Goal: Task Accomplishment & Management: Manage account settings

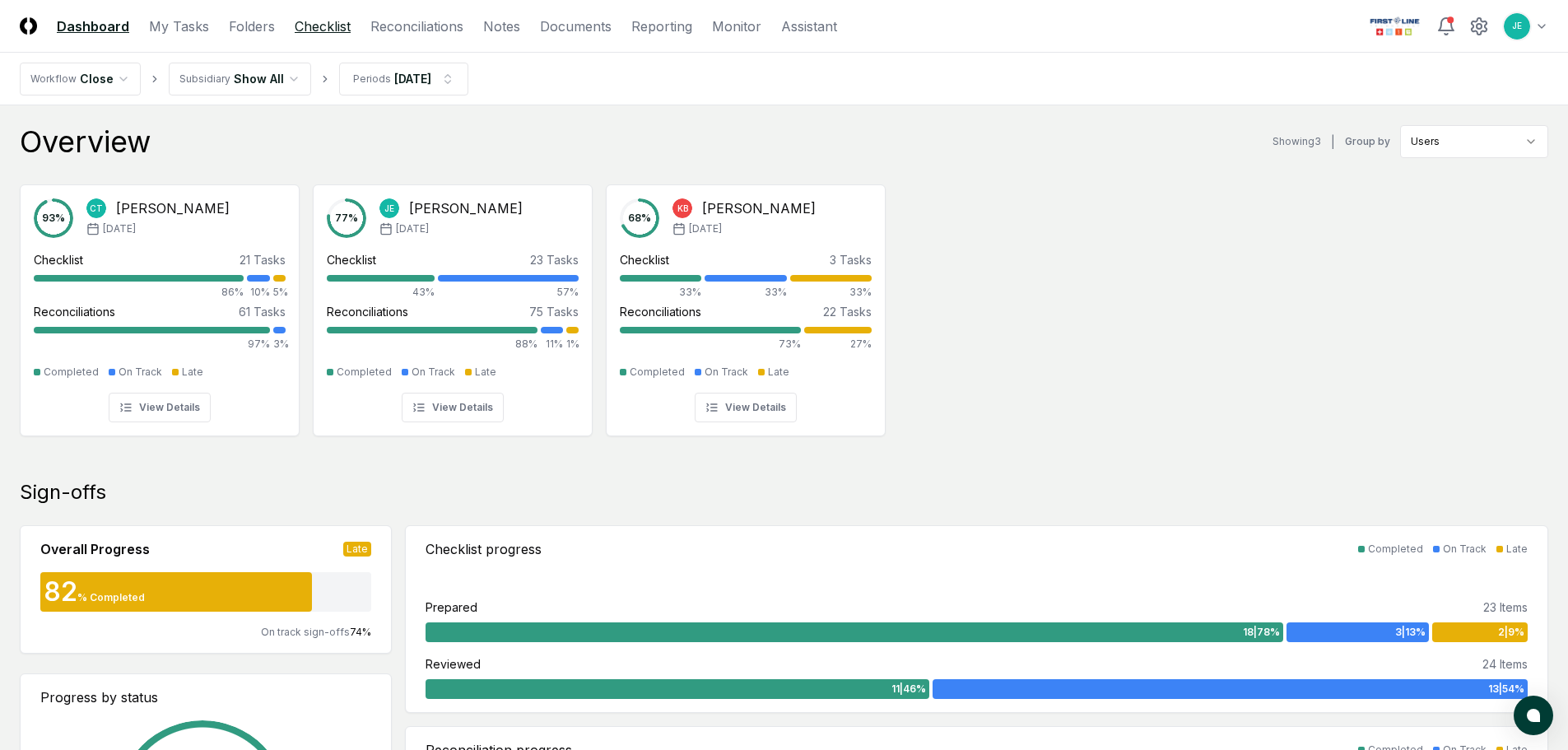
click at [294, 23] on link "Checklist" at bounding box center [322, 26] width 56 height 20
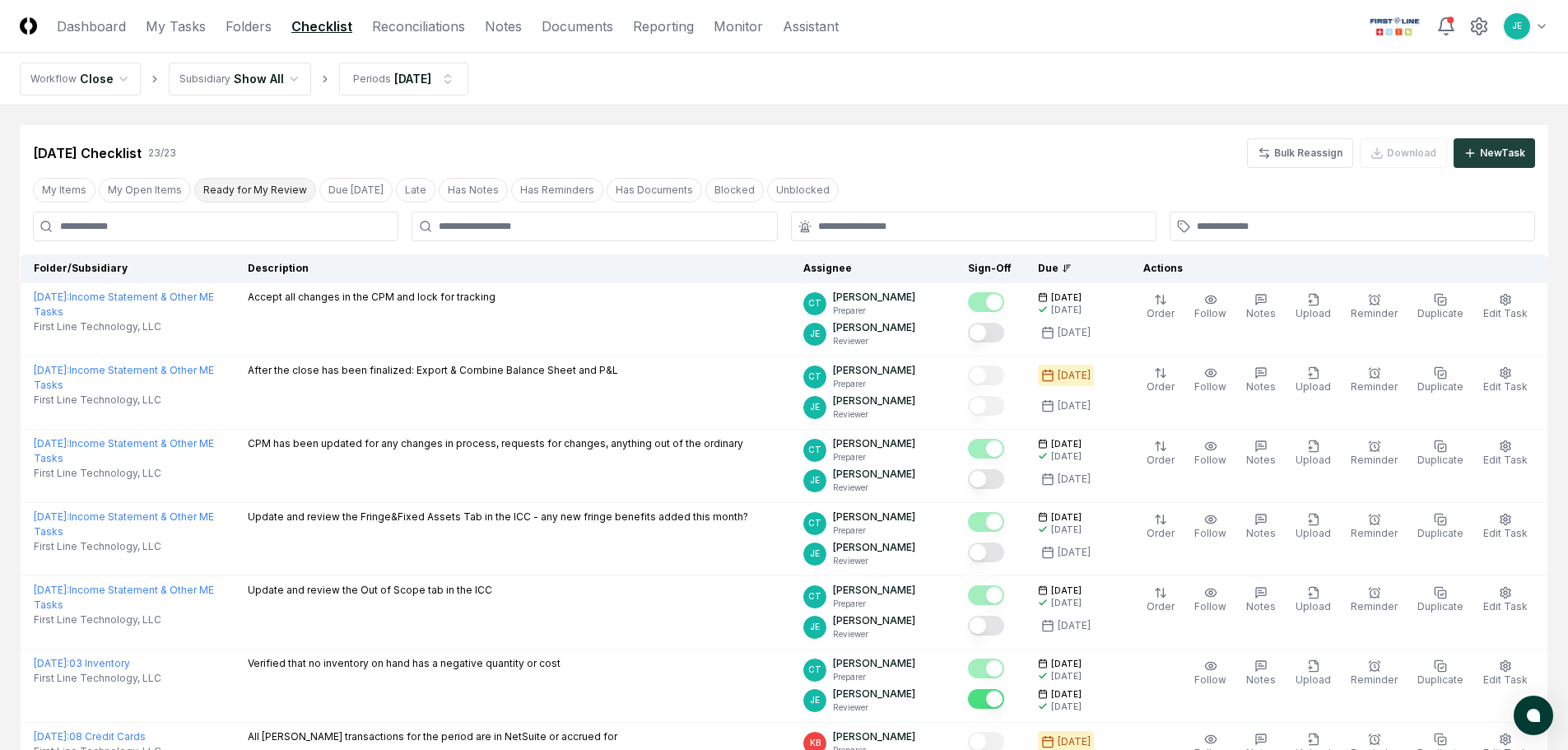
click at [256, 190] on button "Ready for My Review" at bounding box center [256, 190] width 122 height 25
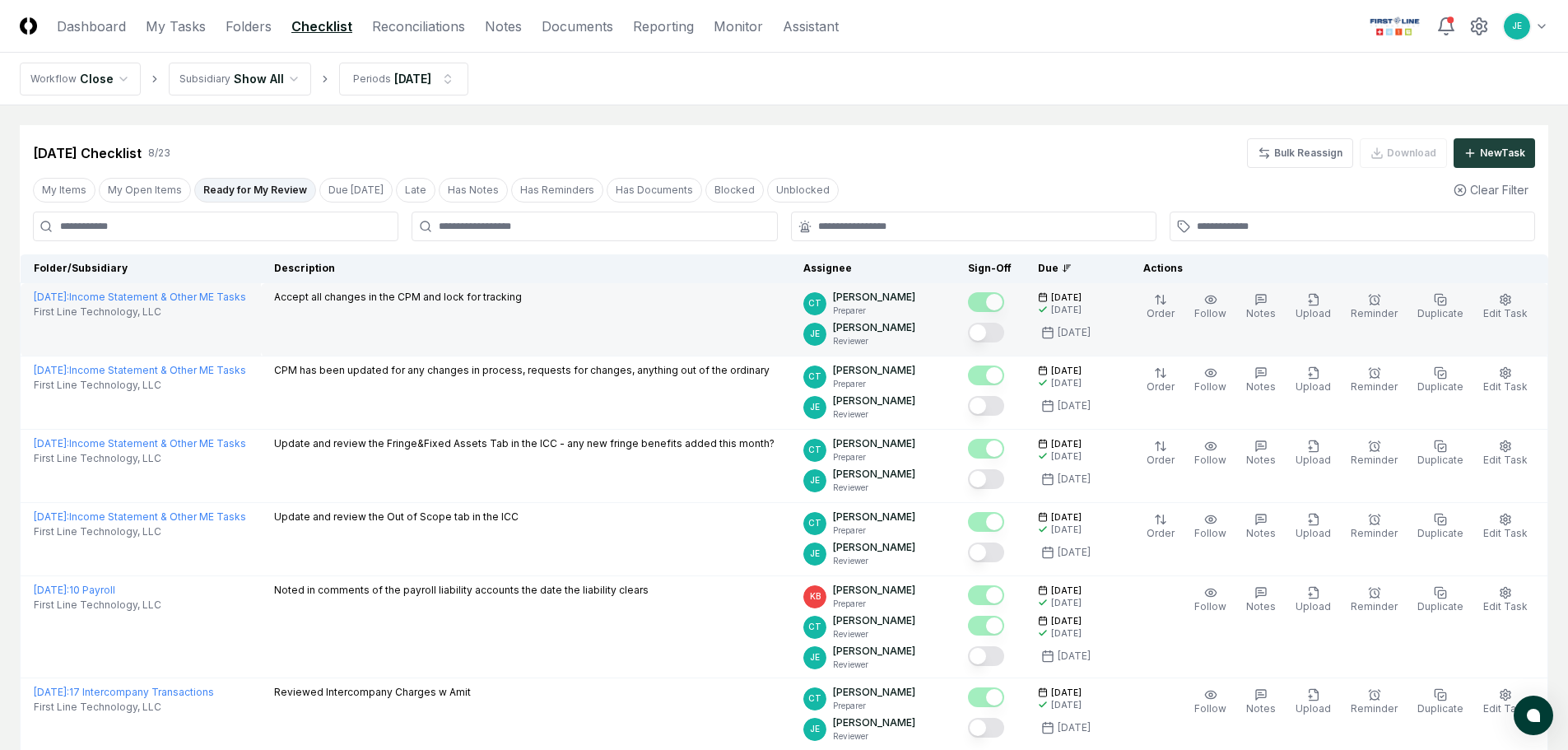
click at [991, 334] on button "Mark complete" at bounding box center [986, 332] width 36 height 20
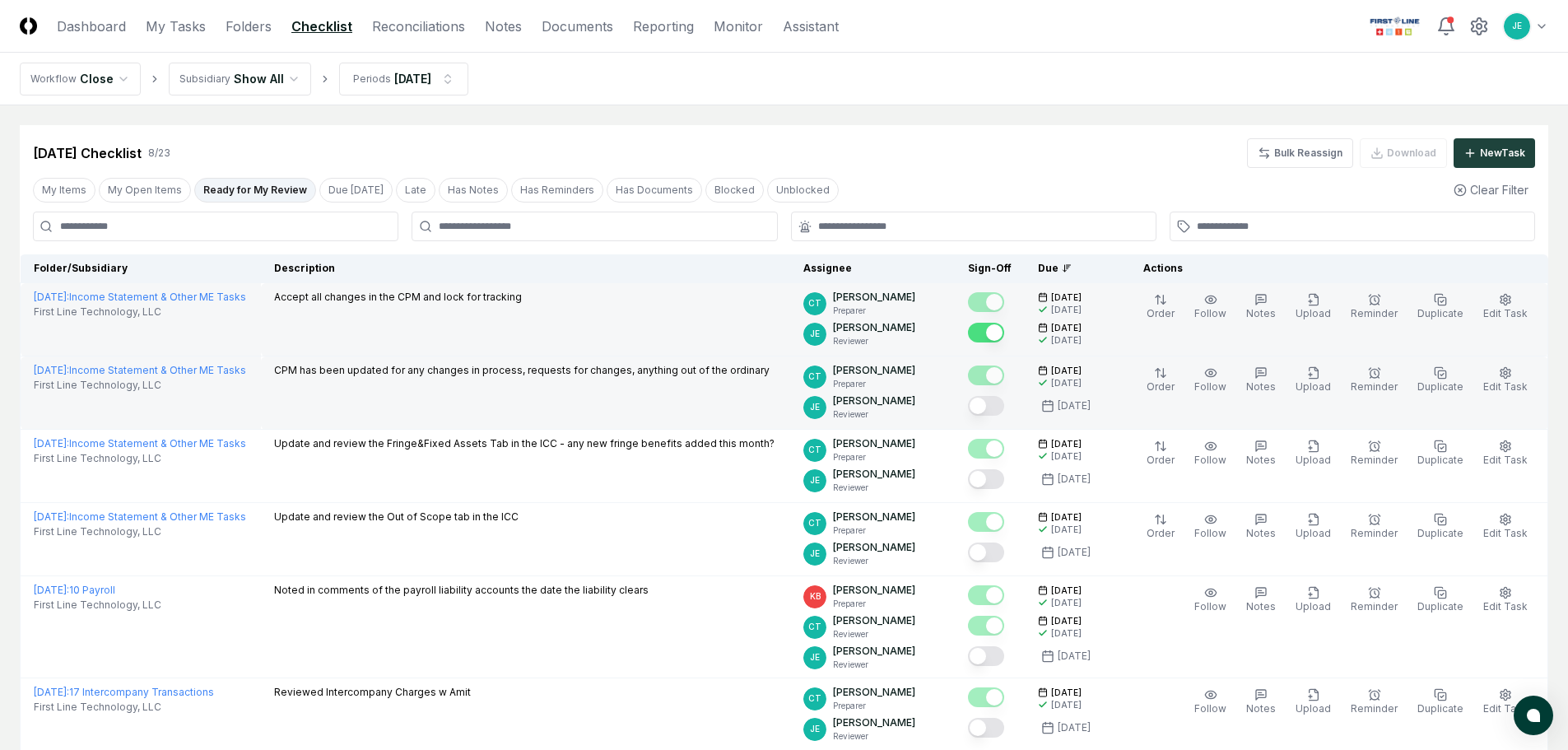
click at [995, 411] on button "Mark complete" at bounding box center [986, 406] width 36 height 20
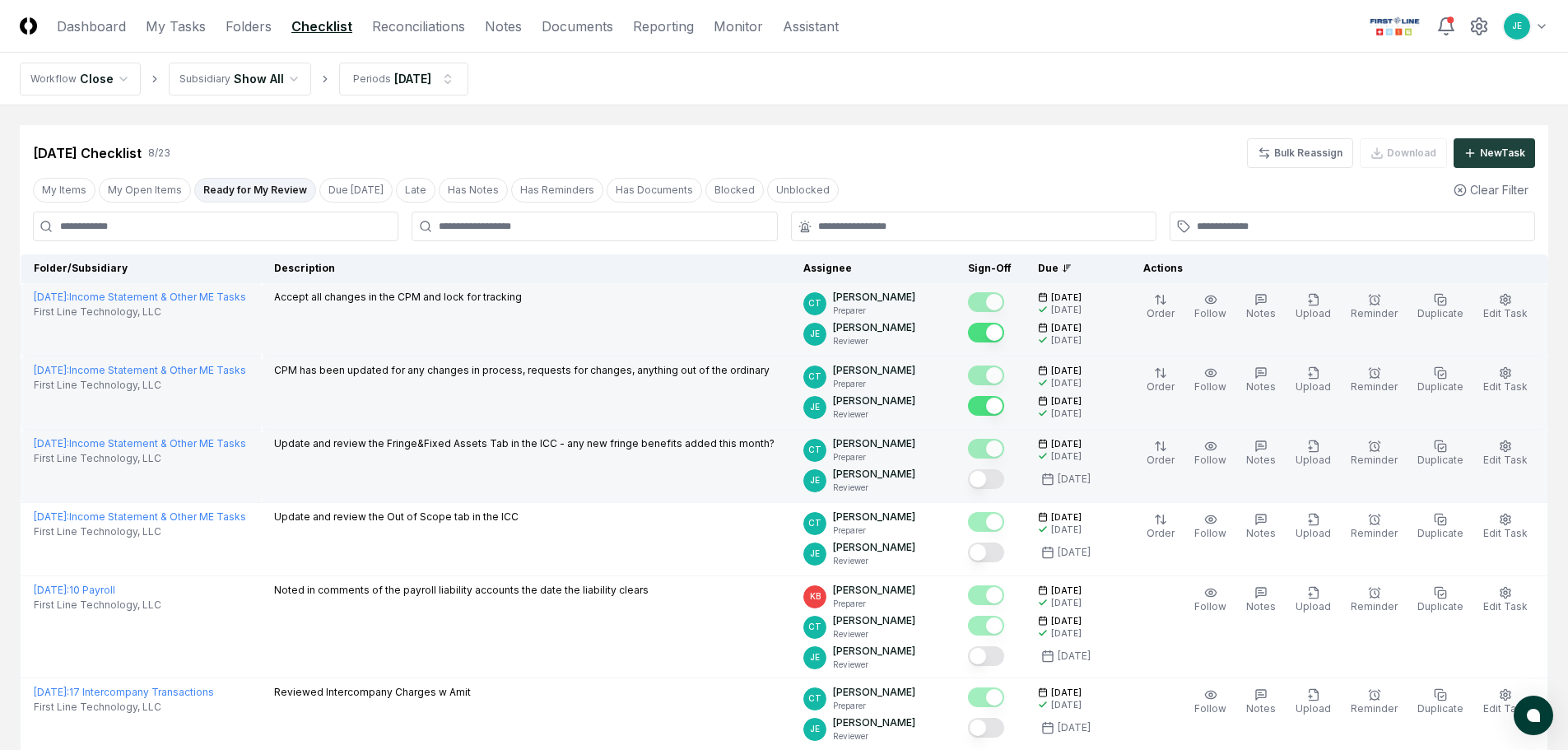
click at [997, 476] on button "Mark complete" at bounding box center [986, 479] width 36 height 20
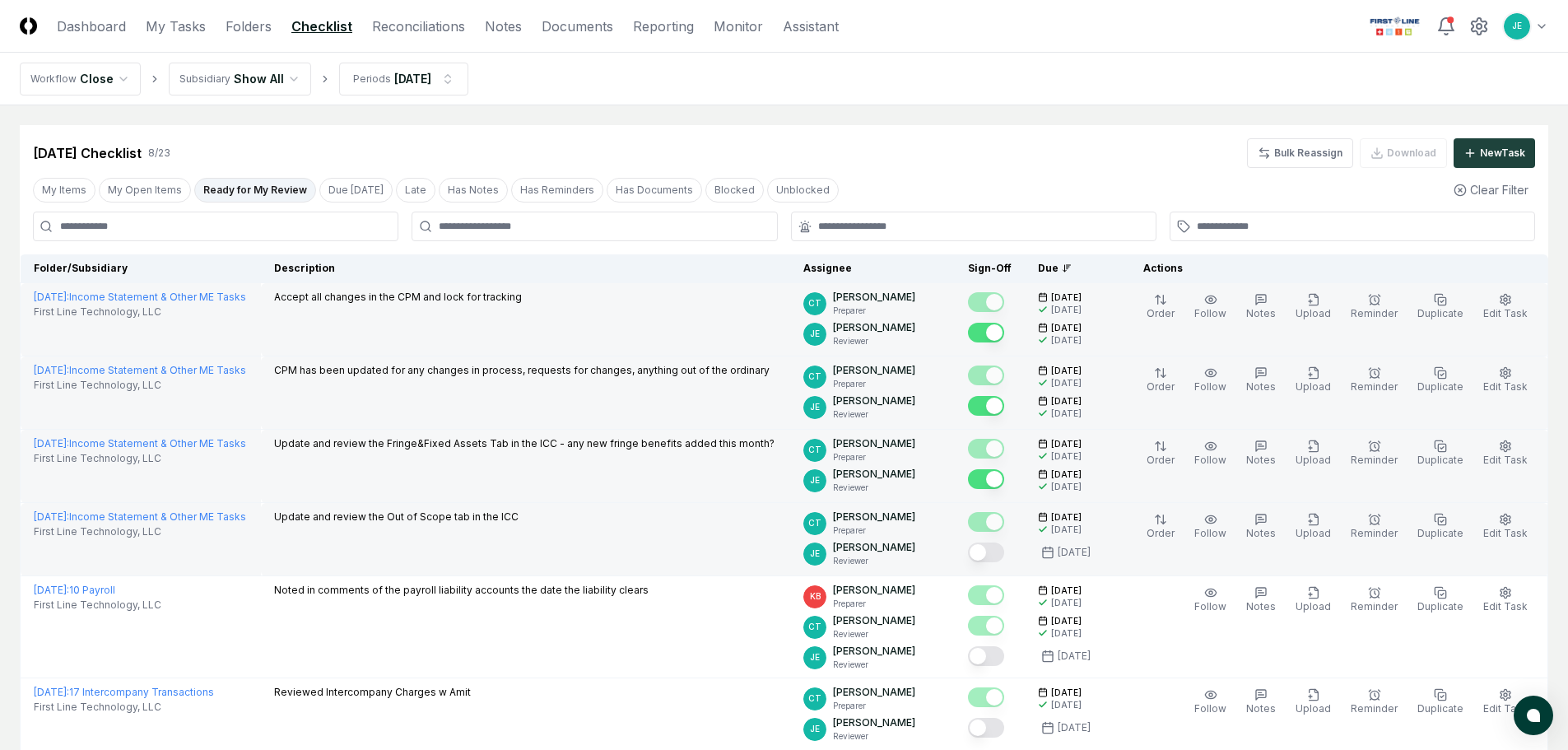
click at [991, 555] on button "Mark complete" at bounding box center [986, 552] width 36 height 20
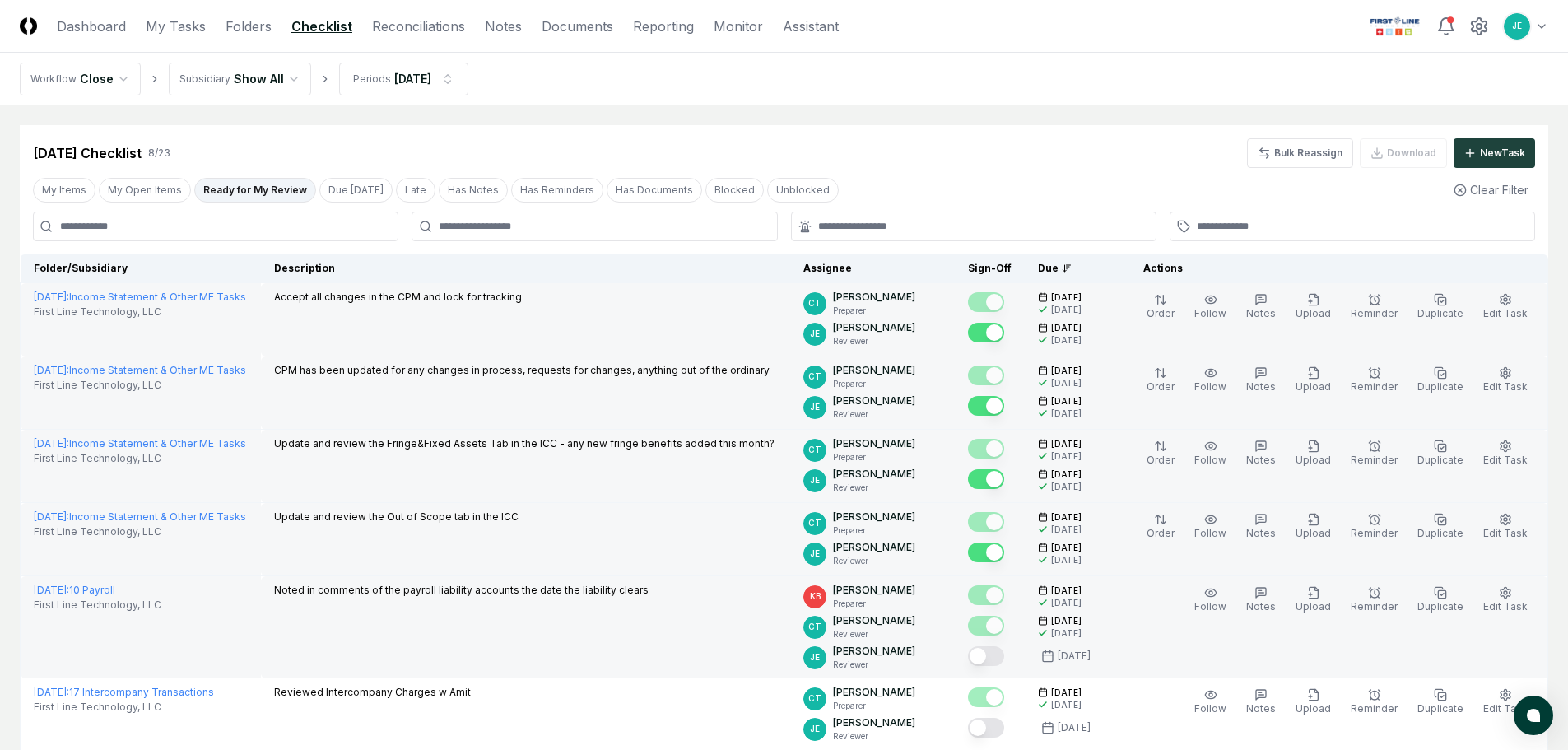
drag, startPoint x: 1005, startPoint y: 657, endPoint x: 1015, endPoint y: 645, distance: 15.6
click at [1003, 660] on button "Mark complete" at bounding box center [986, 656] width 36 height 20
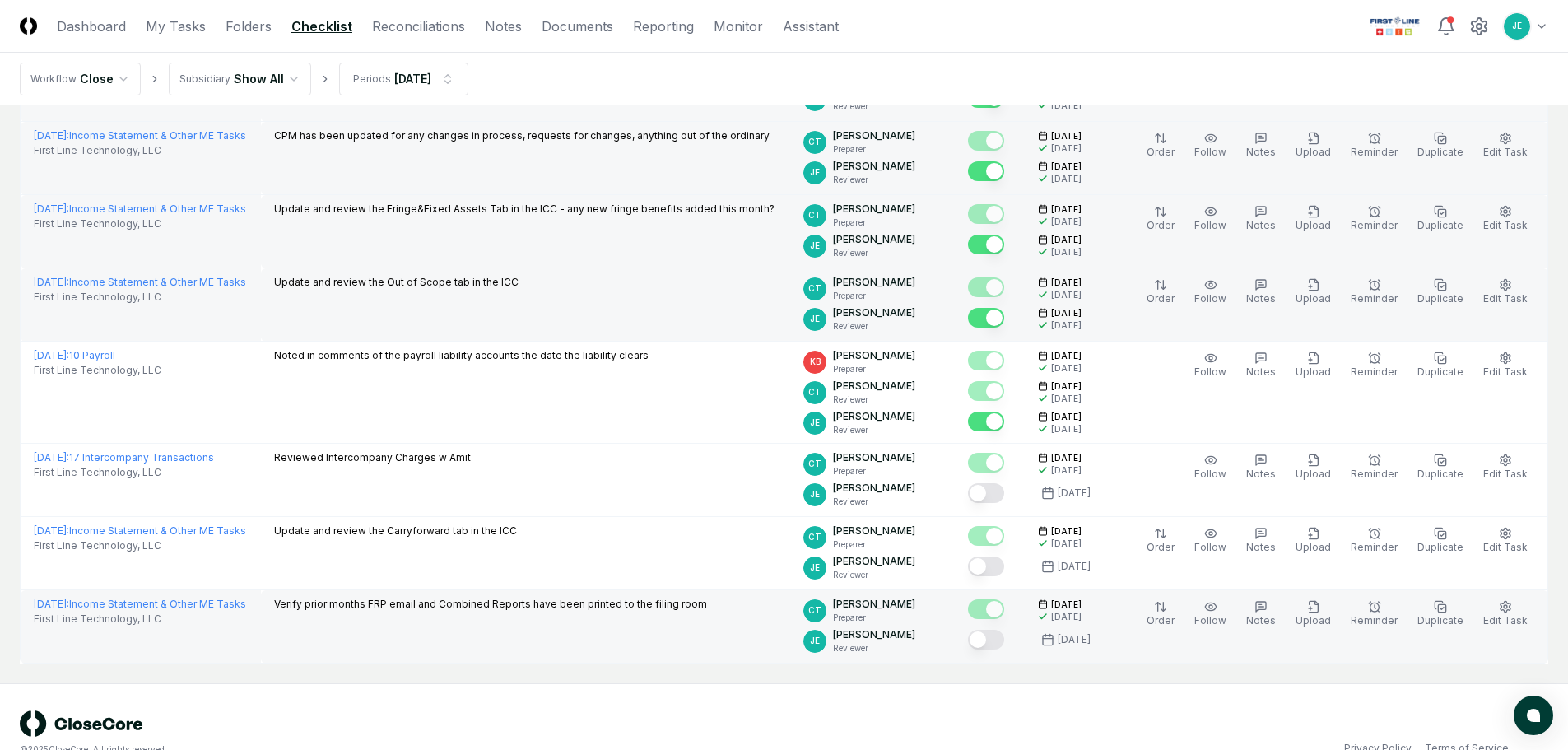
scroll to position [267, 0]
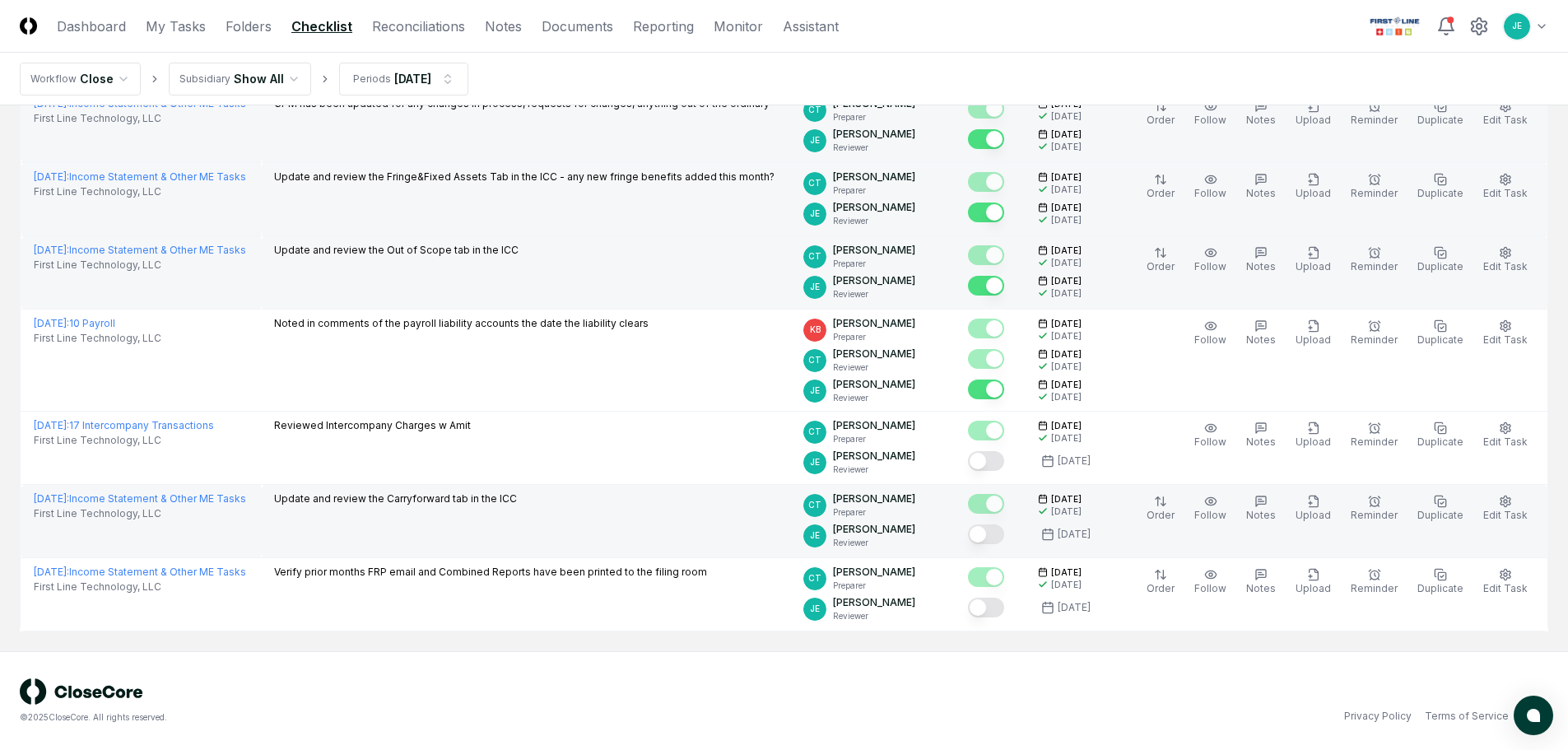
click at [985, 534] on button "Mark complete" at bounding box center [986, 534] width 36 height 20
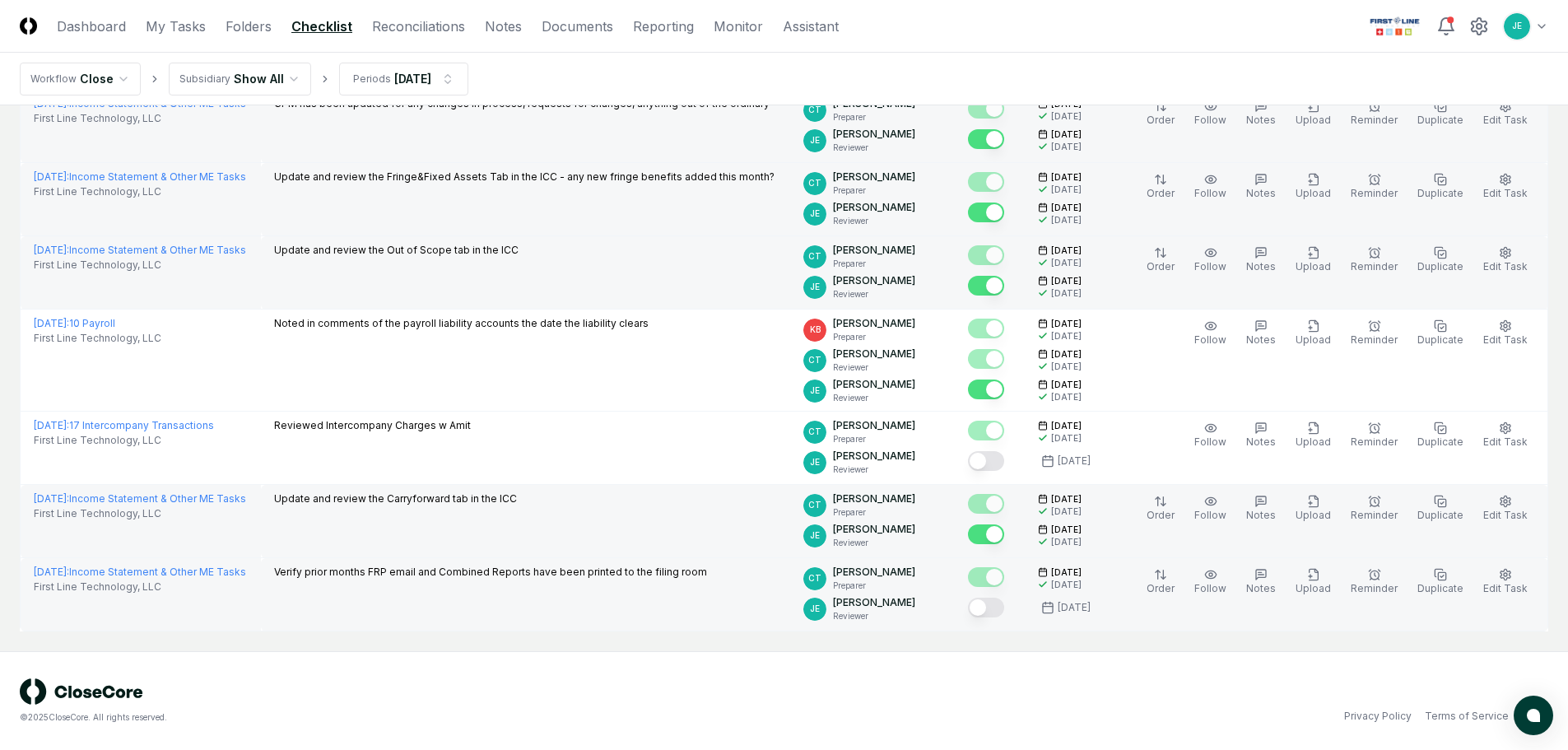
click at [1004, 604] on button "Mark complete" at bounding box center [986, 607] width 36 height 20
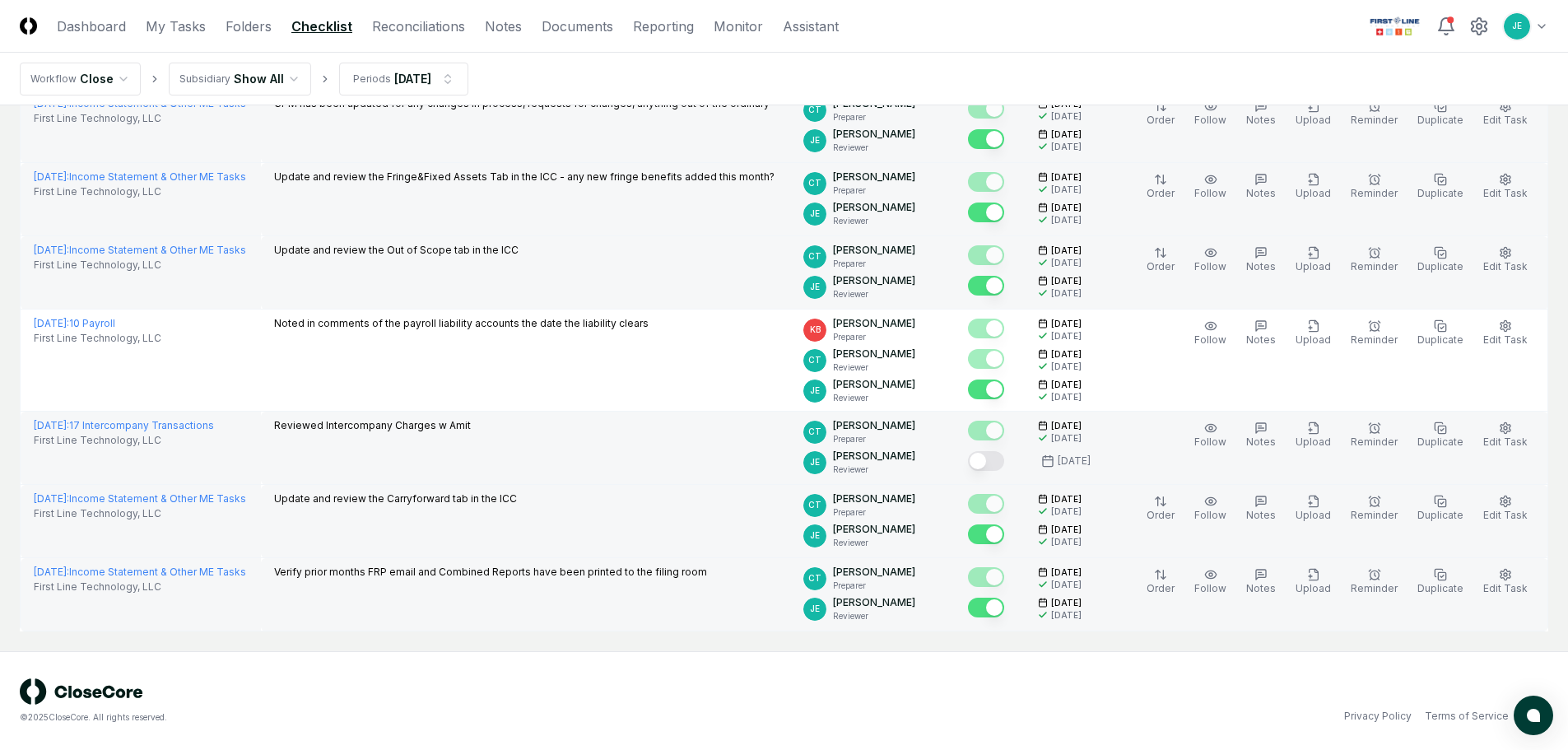
click at [993, 467] on button "Mark complete" at bounding box center [986, 461] width 36 height 20
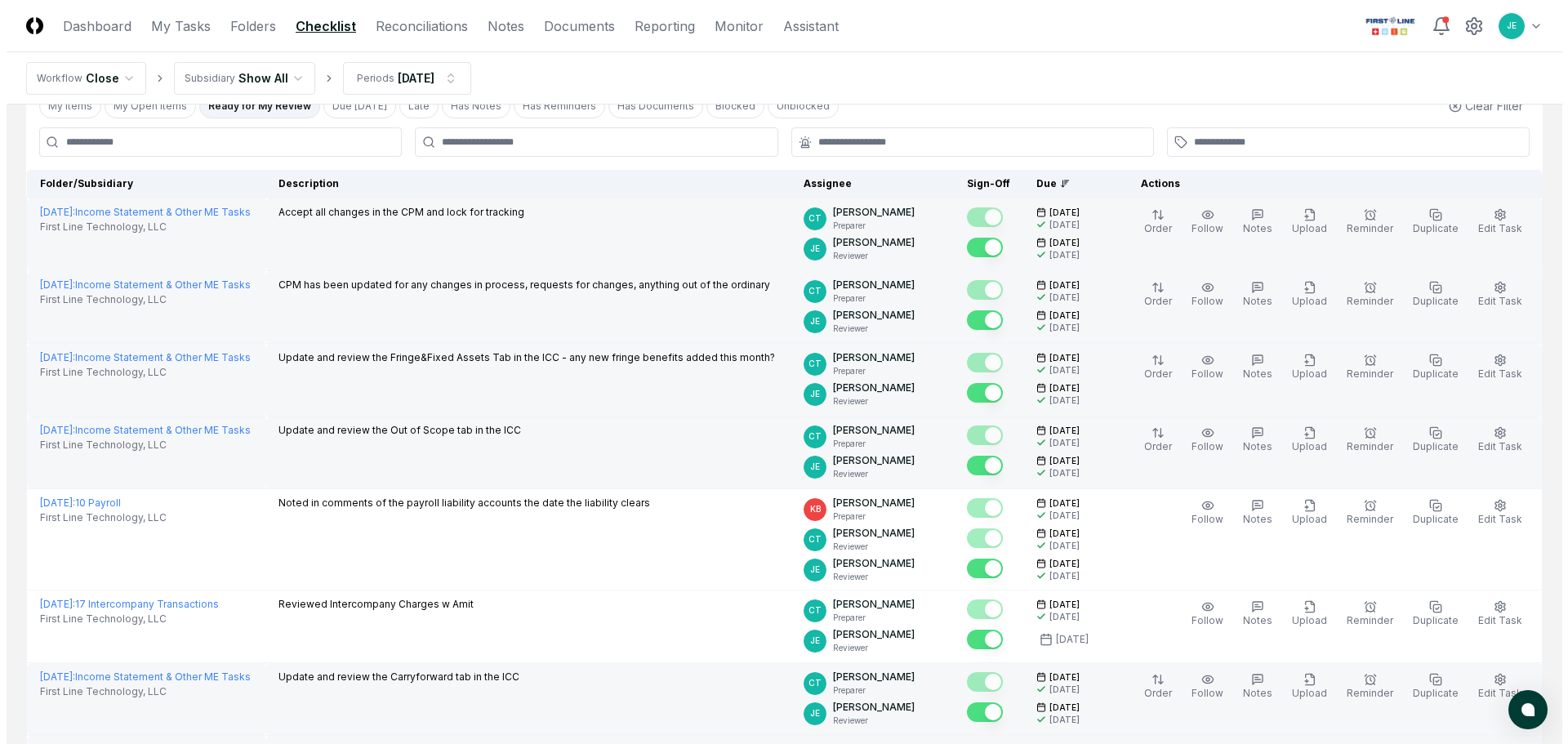
scroll to position [0, 0]
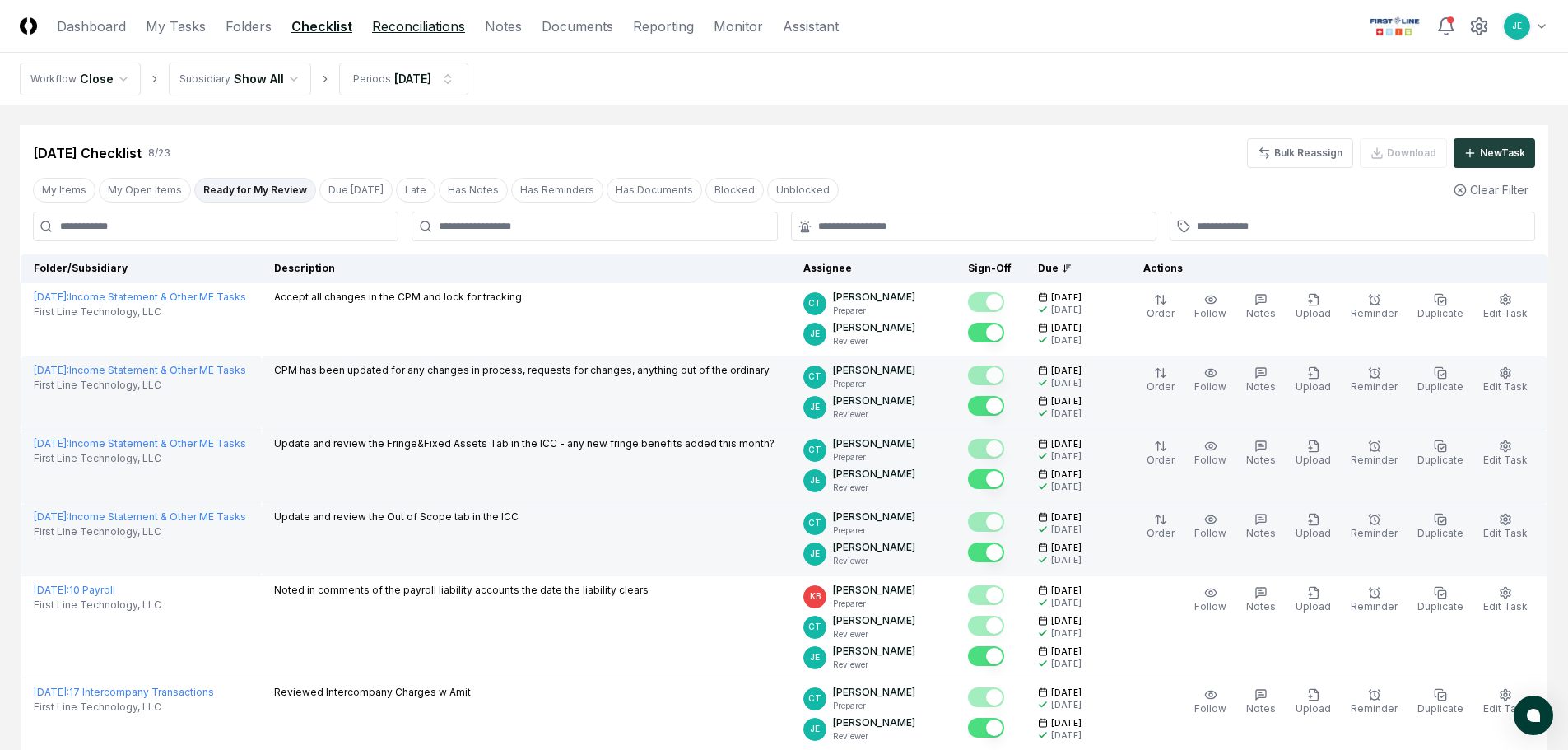
click at [412, 35] on link "Reconciliations" at bounding box center [418, 26] width 93 height 20
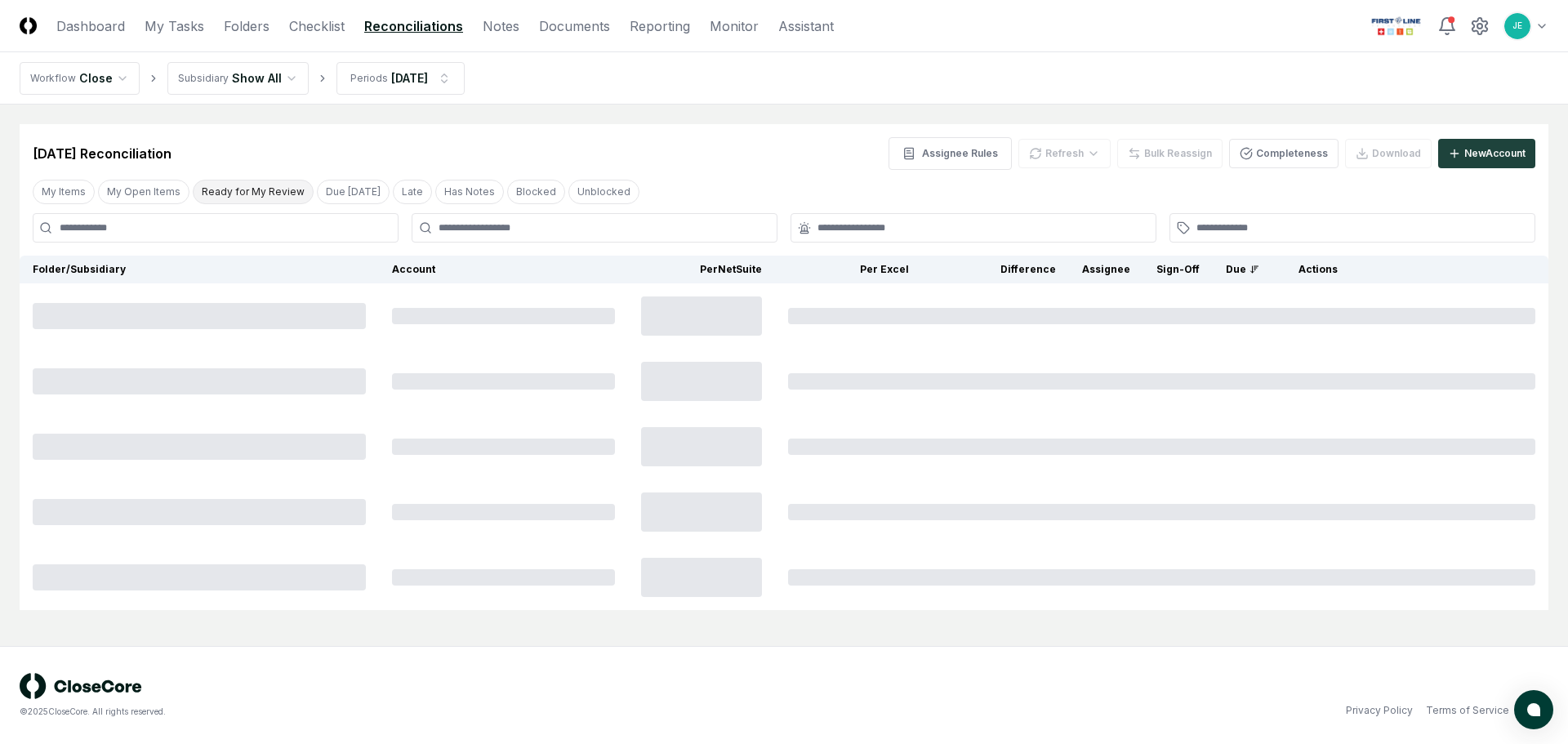
click at [251, 198] on button "Ready for My Review" at bounding box center [254, 191] width 121 height 25
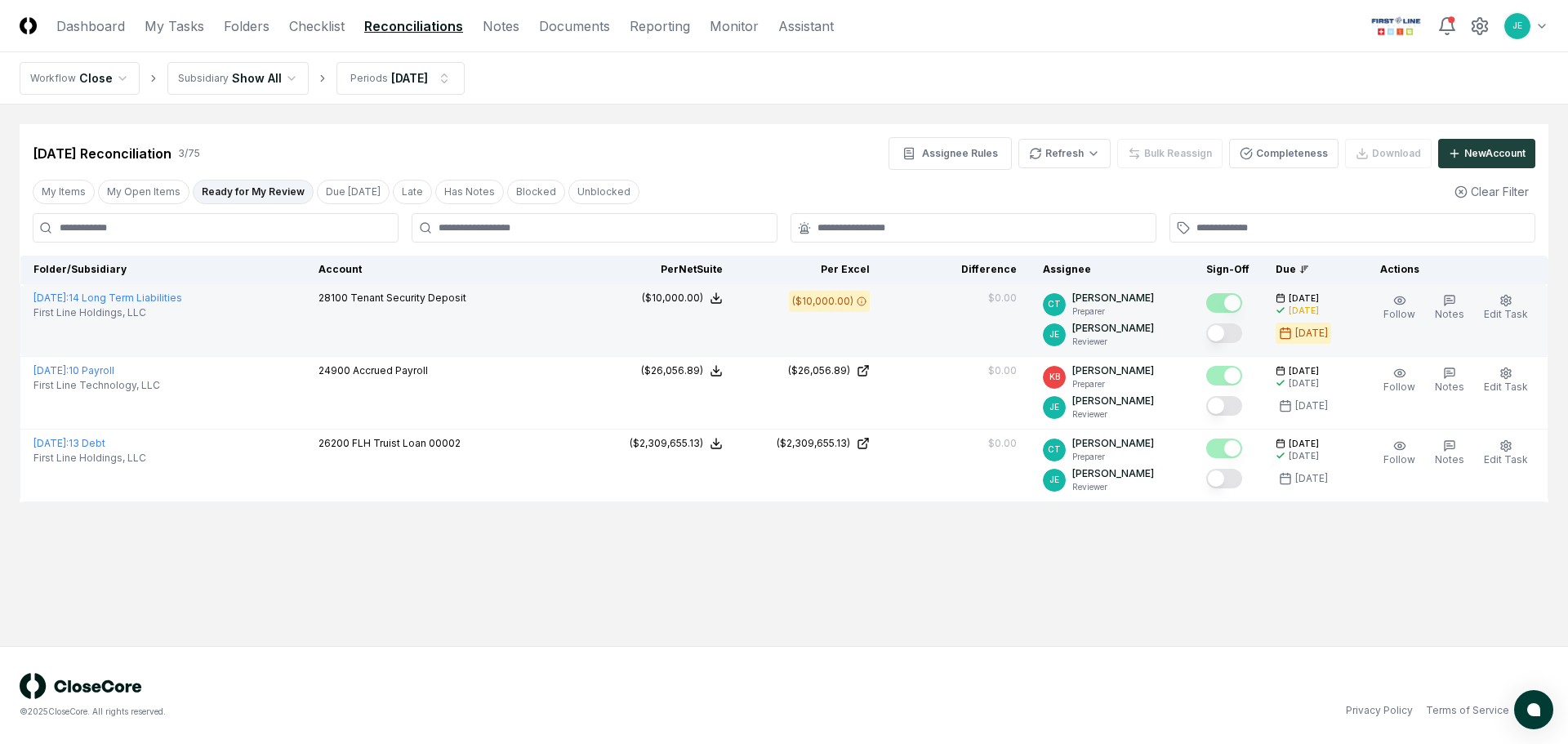
click at [1236, 337] on button "Mark complete" at bounding box center [1224, 333] width 36 height 20
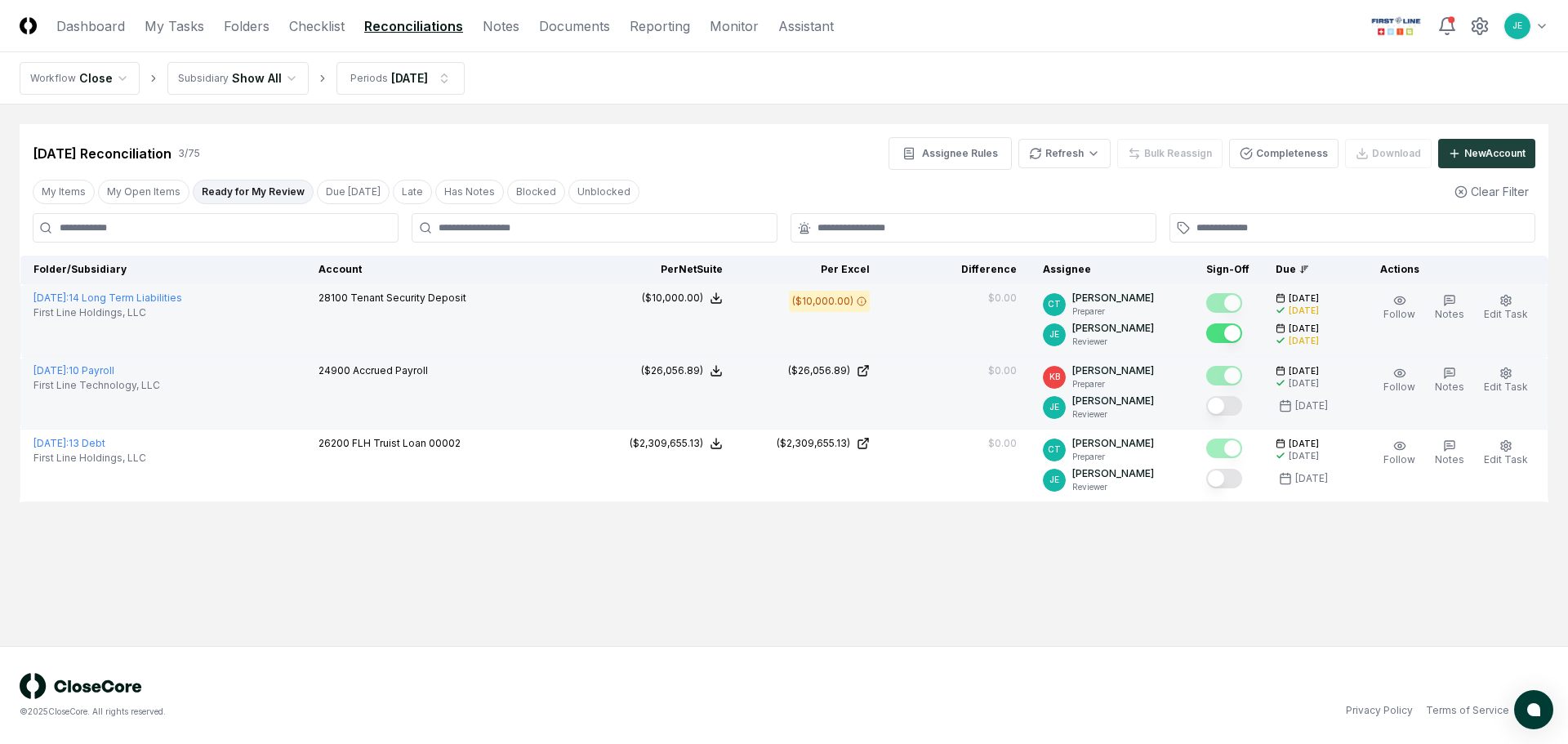
click at [1228, 405] on button "Mark complete" at bounding box center [1224, 406] width 36 height 20
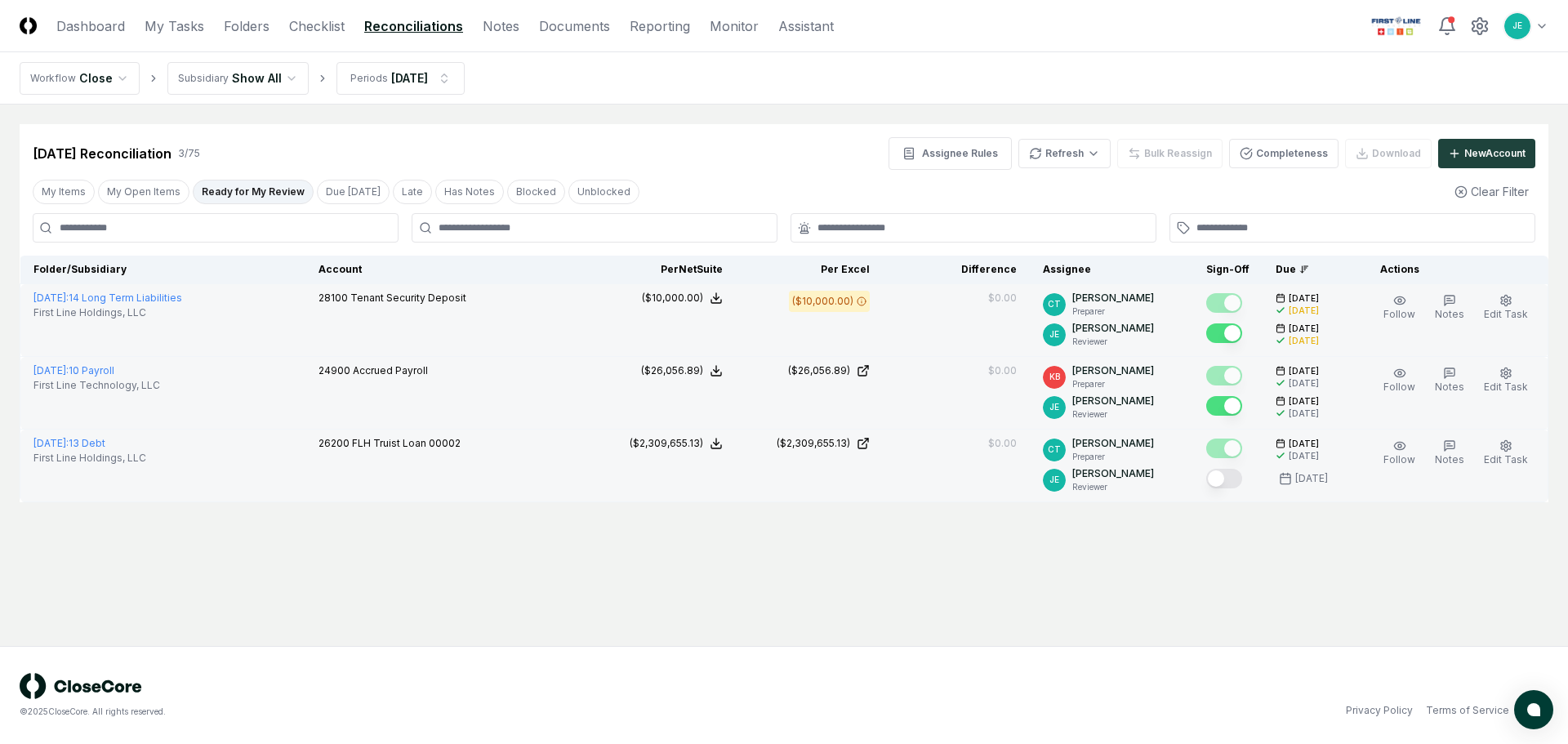
click at [1228, 474] on button "Mark complete" at bounding box center [1224, 478] width 36 height 20
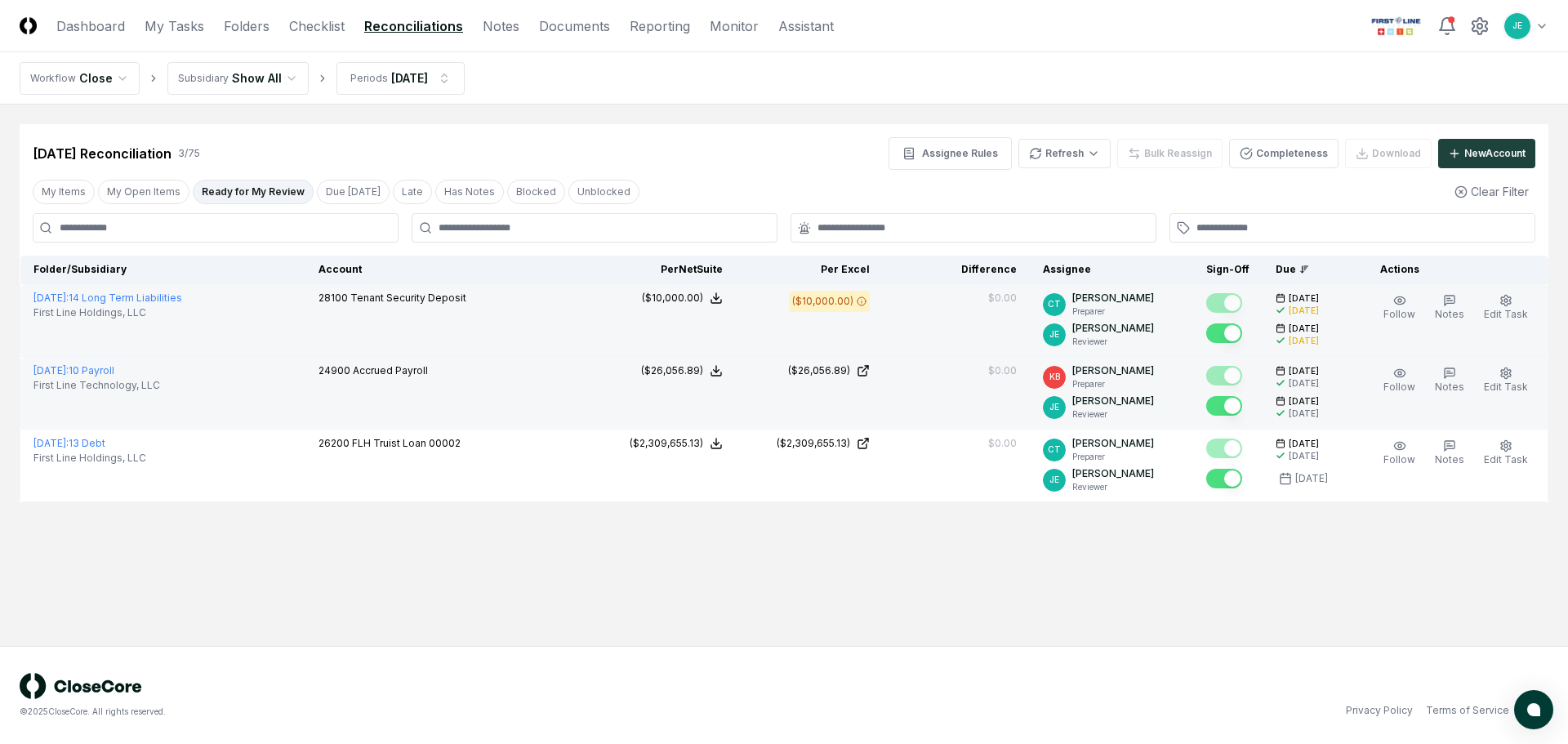
click at [863, 528] on main "Cancel Reassign Sep 2025 Reconciliation 3 / 75 Assignee Rules Refresh Bulk Reas…" at bounding box center [784, 375] width 1568 height 542
click at [135, 189] on button "My Open Items" at bounding box center [143, 191] width 91 height 25
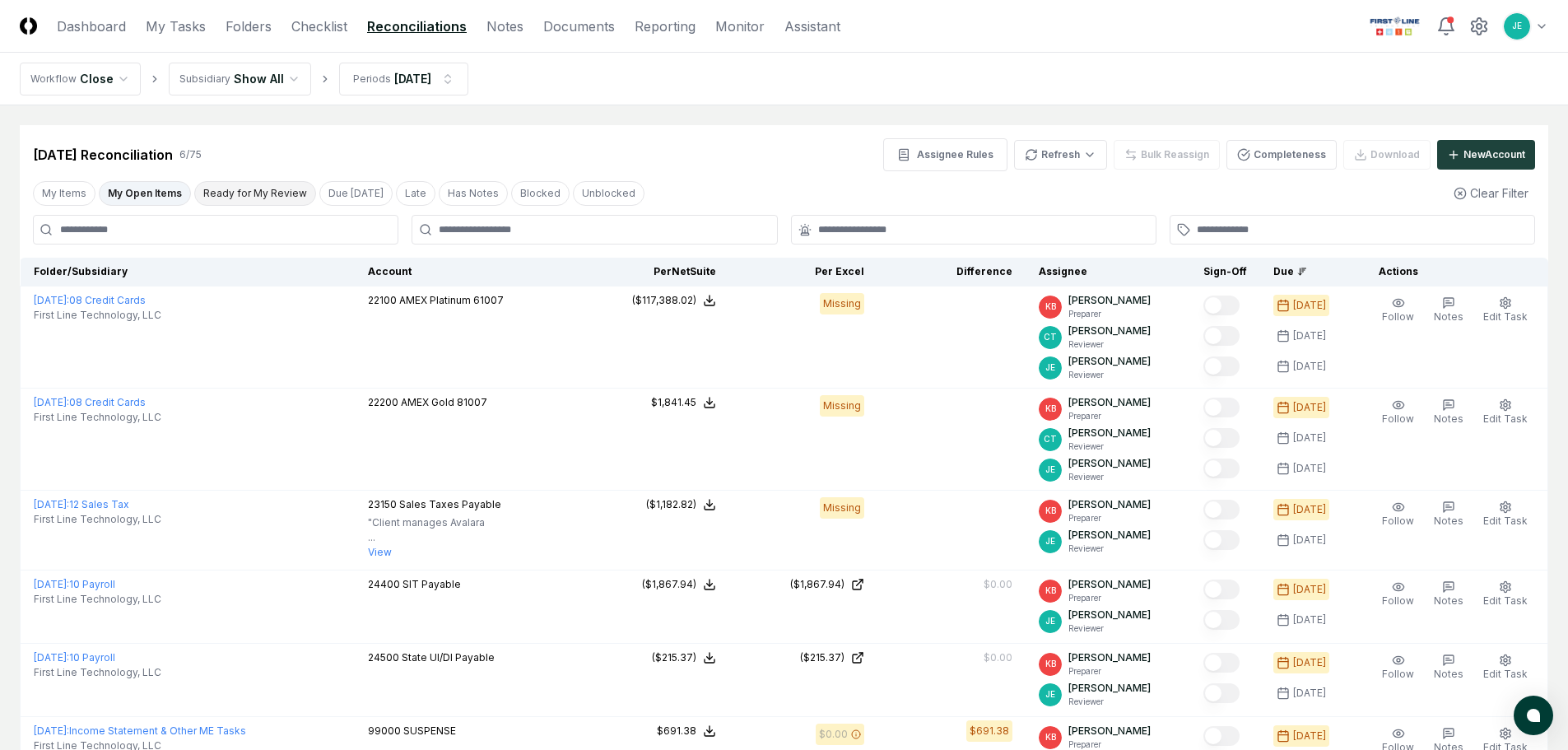
click at [232, 189] on button "Ready for My Review" at bounding box center [256, 193] width 122 height 25
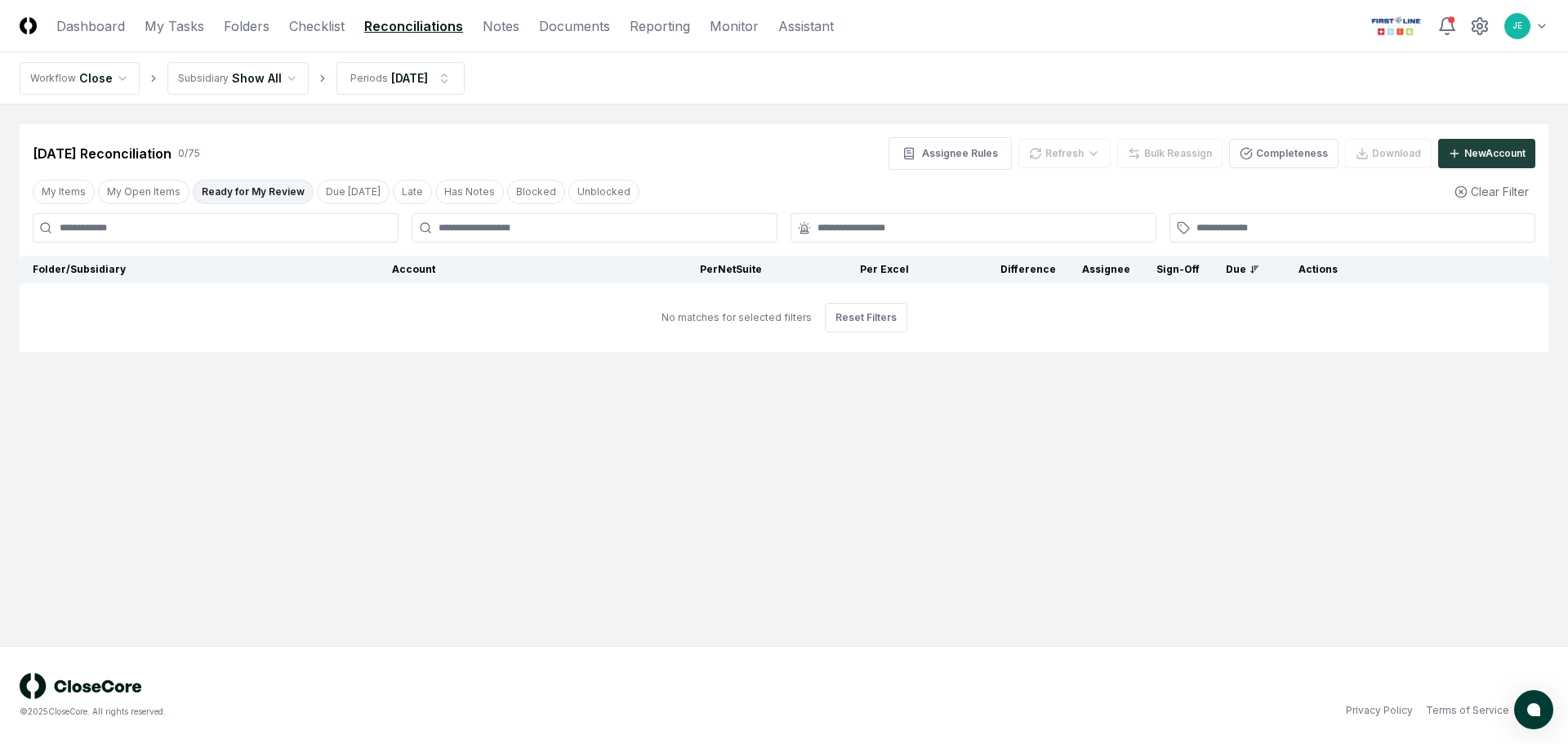
click at [1547, 28] on header "CloseCore Dashboard My Tasks Folders Checklist Reconciliations Notes Documents …" at bounding box center [784, 26] width 1568 height 52
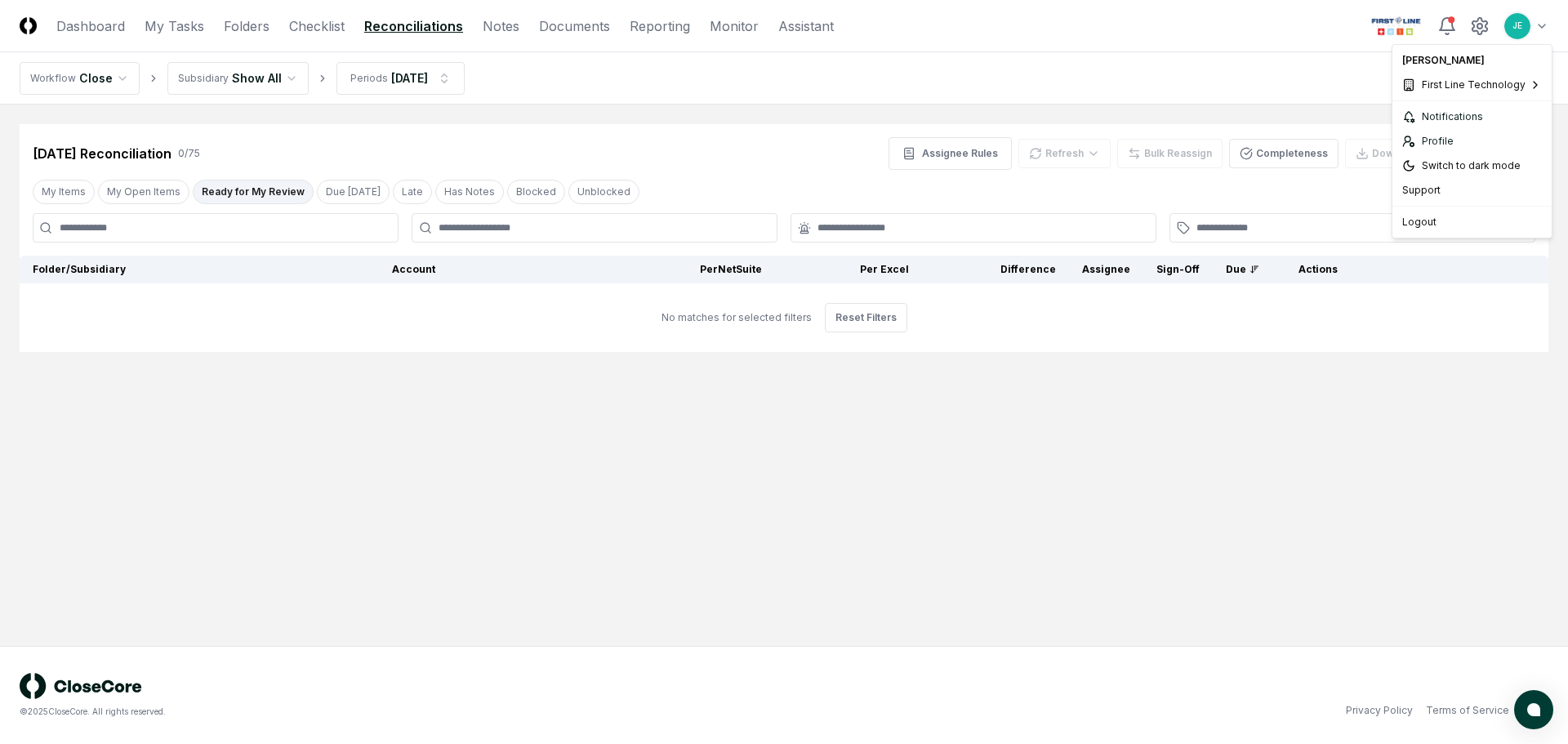
click at [1541, 29] on html "CloseCore Dashboard My Tasks Folders Checklist Reconciliations Notes Documents …" at bounding box center [784, 372] width 1568 height 744
click at [1343, 111] on span "Natural Direct" at bounding box center [1318, 113] width 65 height 15
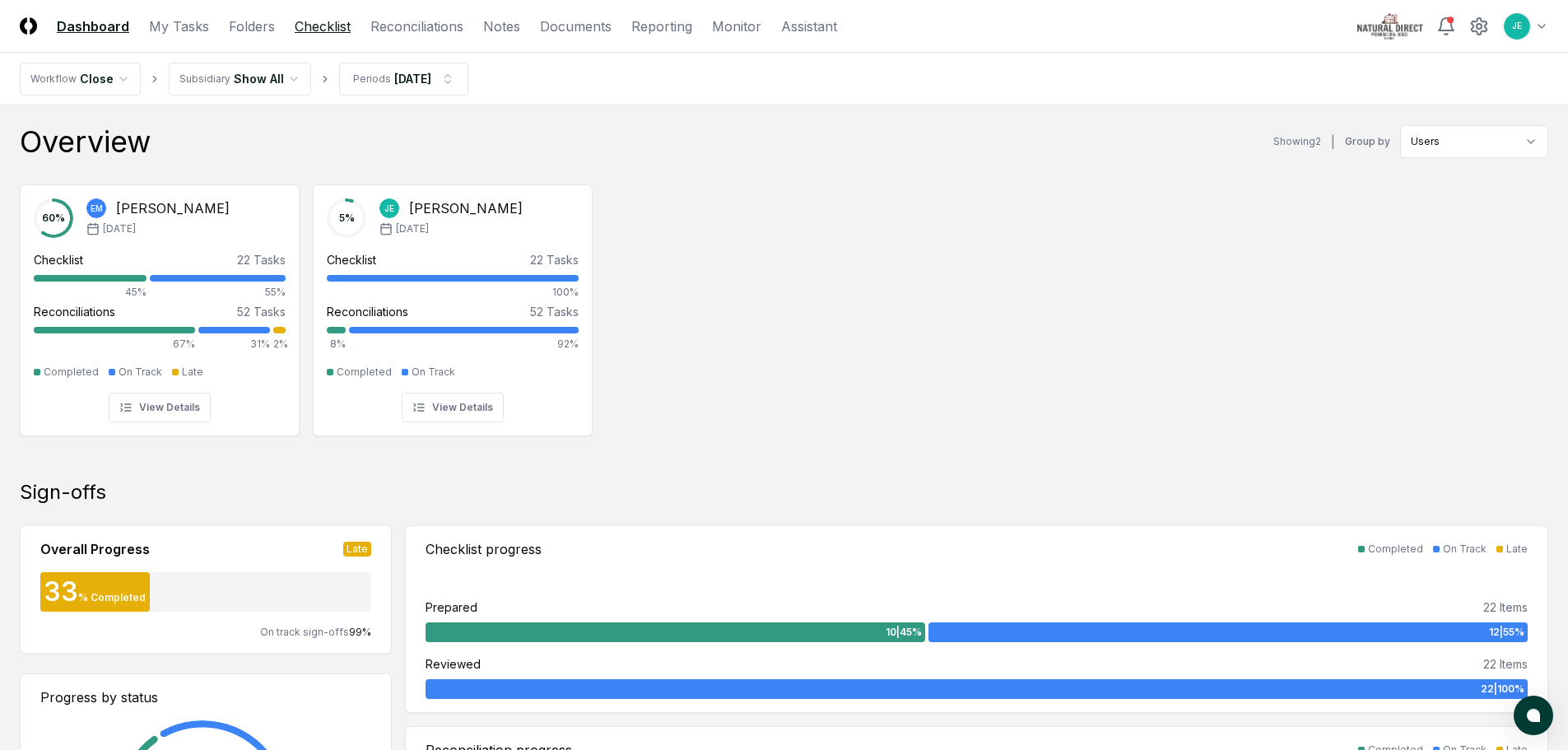
click at [329, 35] on link "Checklist" at bounding box center [322, 26] width 56 height 20
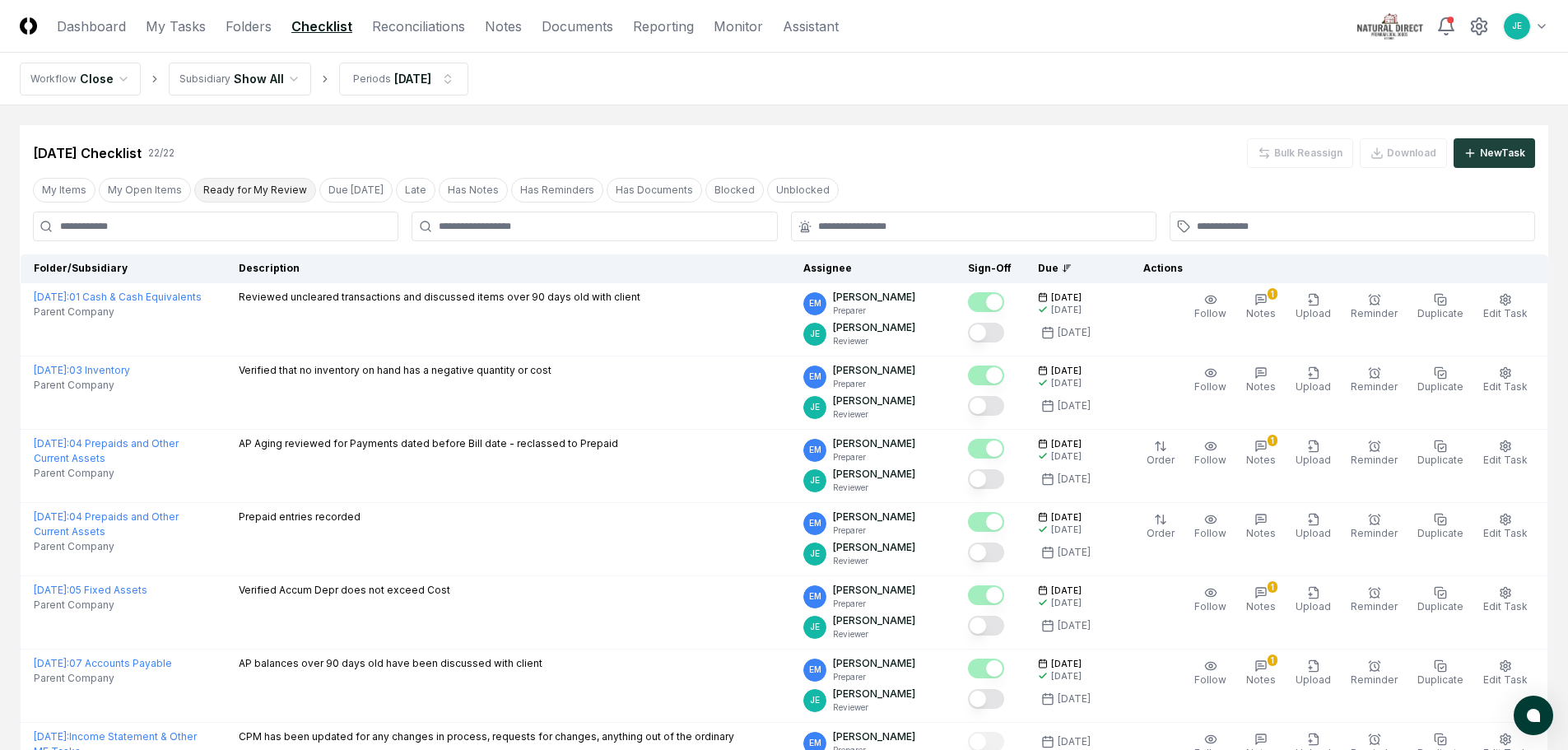
click at [229, 186] on button "Ready for My Review" at bounding box center [256, 190] width 122 height 25
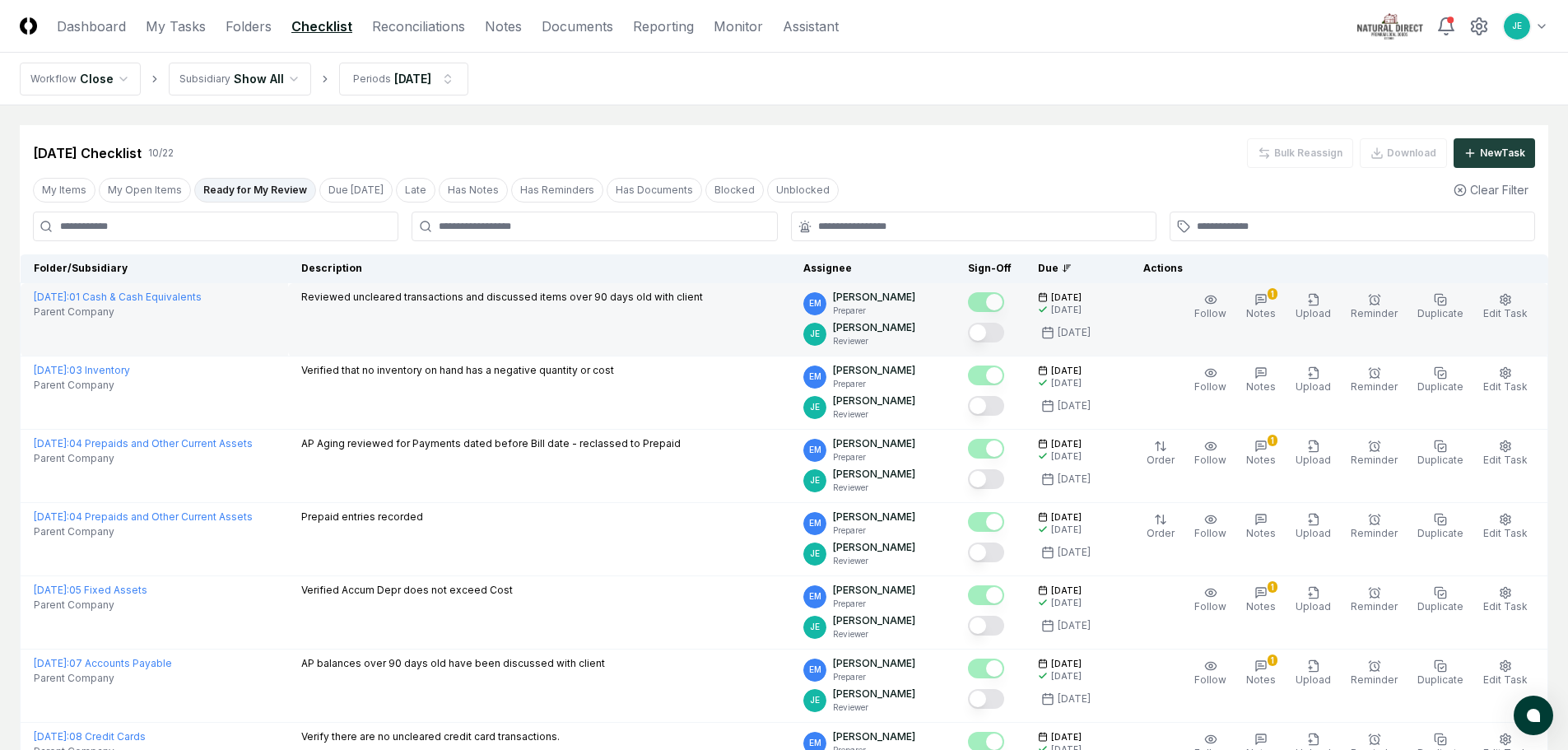
click at [1004, 330] on button "Mark complete" at bounding box center [986, 332] width 36 height 20
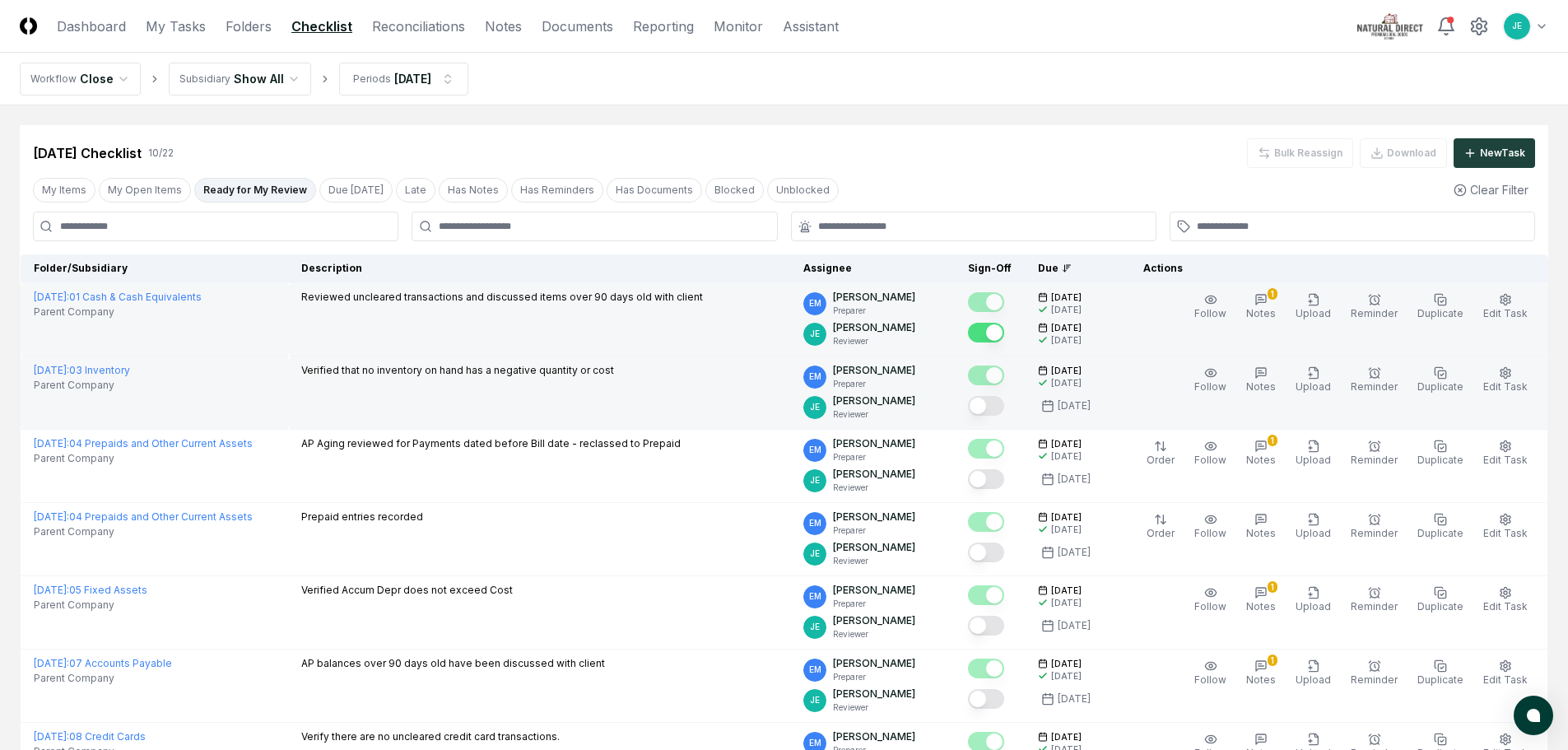
click at [995, 412] on button "Mark complete" at bounding box center [986, 406] width 36 height 20
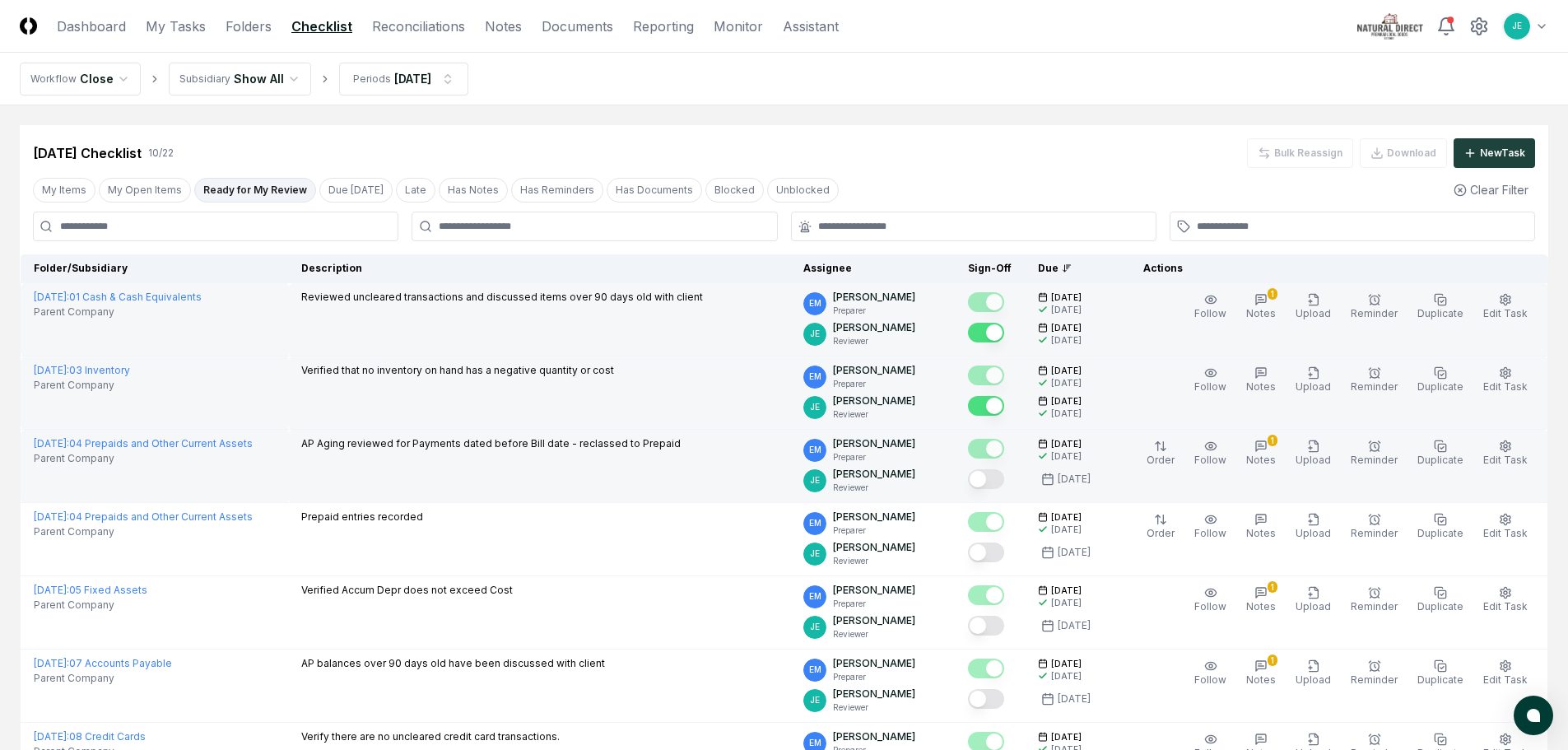
click at [1003, 482] on button "Mark complete" at bounding box center [986, 479] width 36 height 20
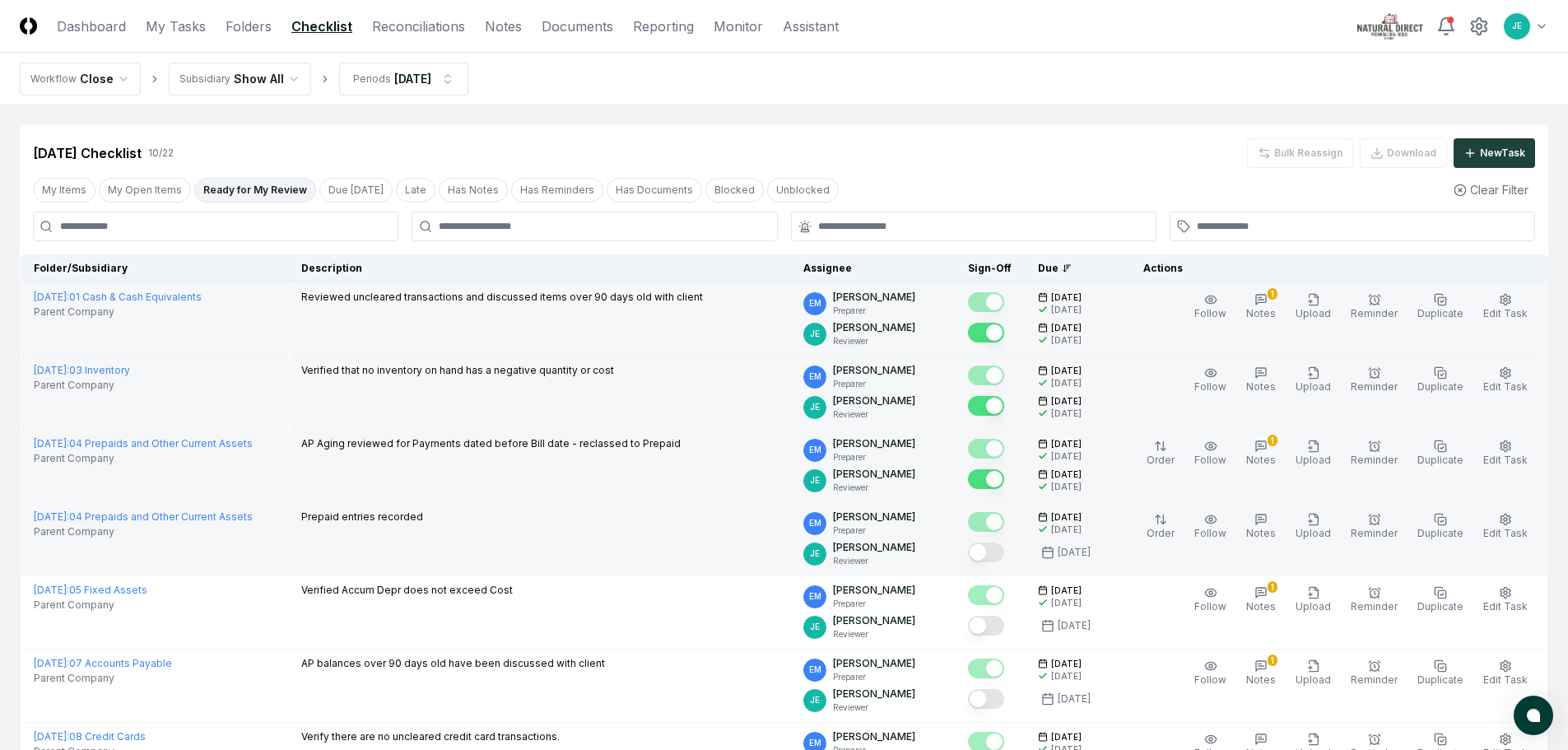
click at [999, 556] on button "Mark complete" at bounding box center [986, 552] width 36 height 20
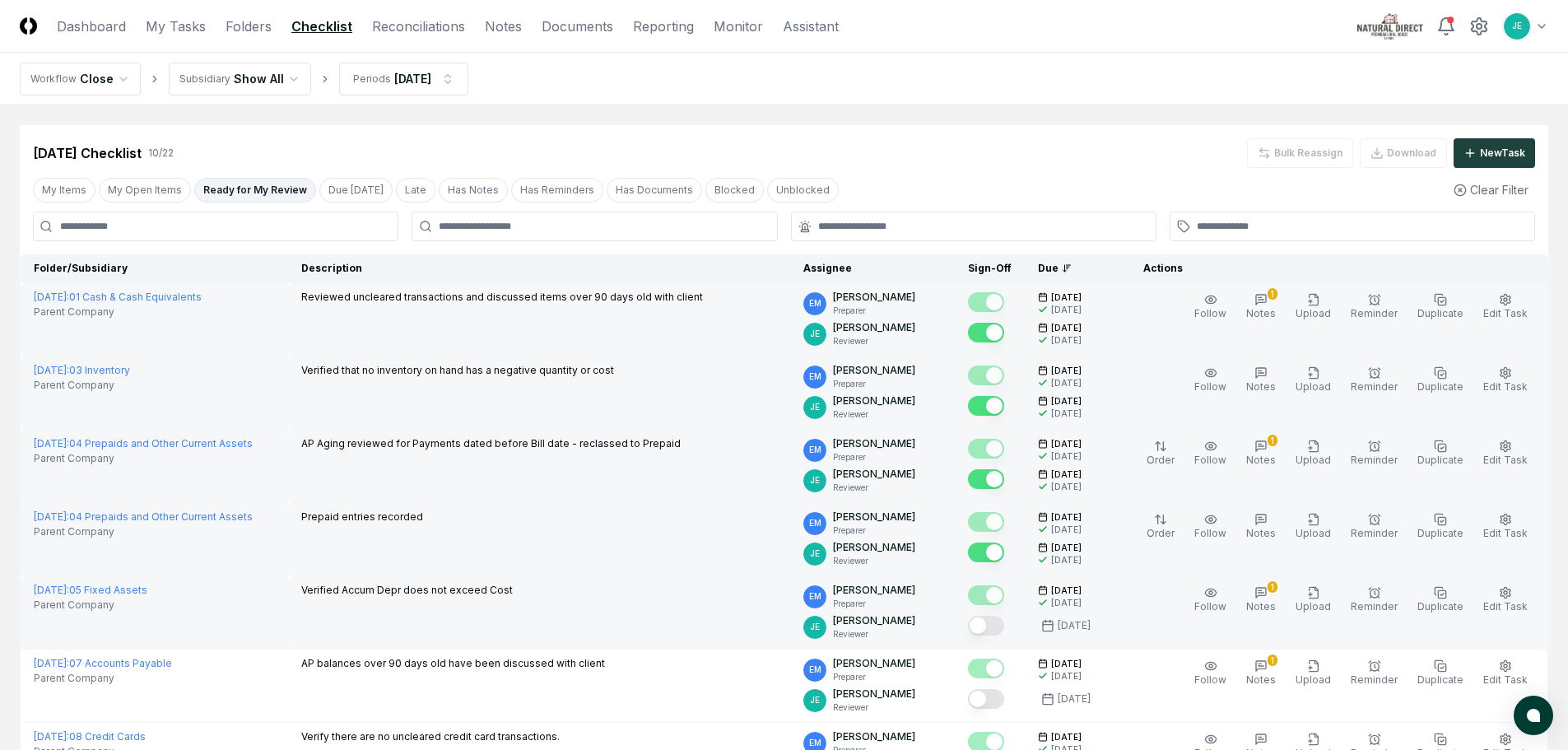
click at [1004, 631] on button "Mark complete" at bounding box center [986, 625] width 36 height 20
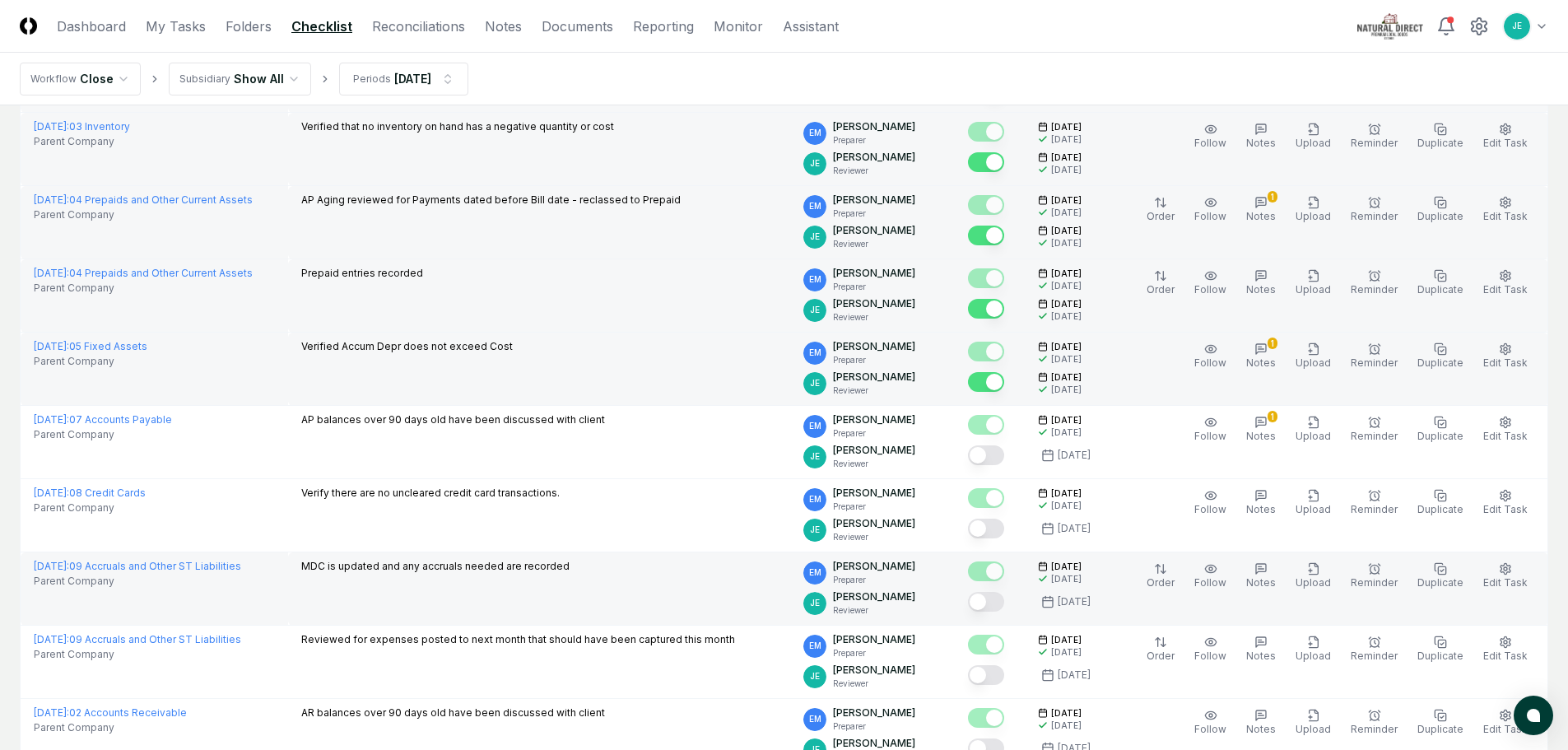
scroll to position [247, 0]
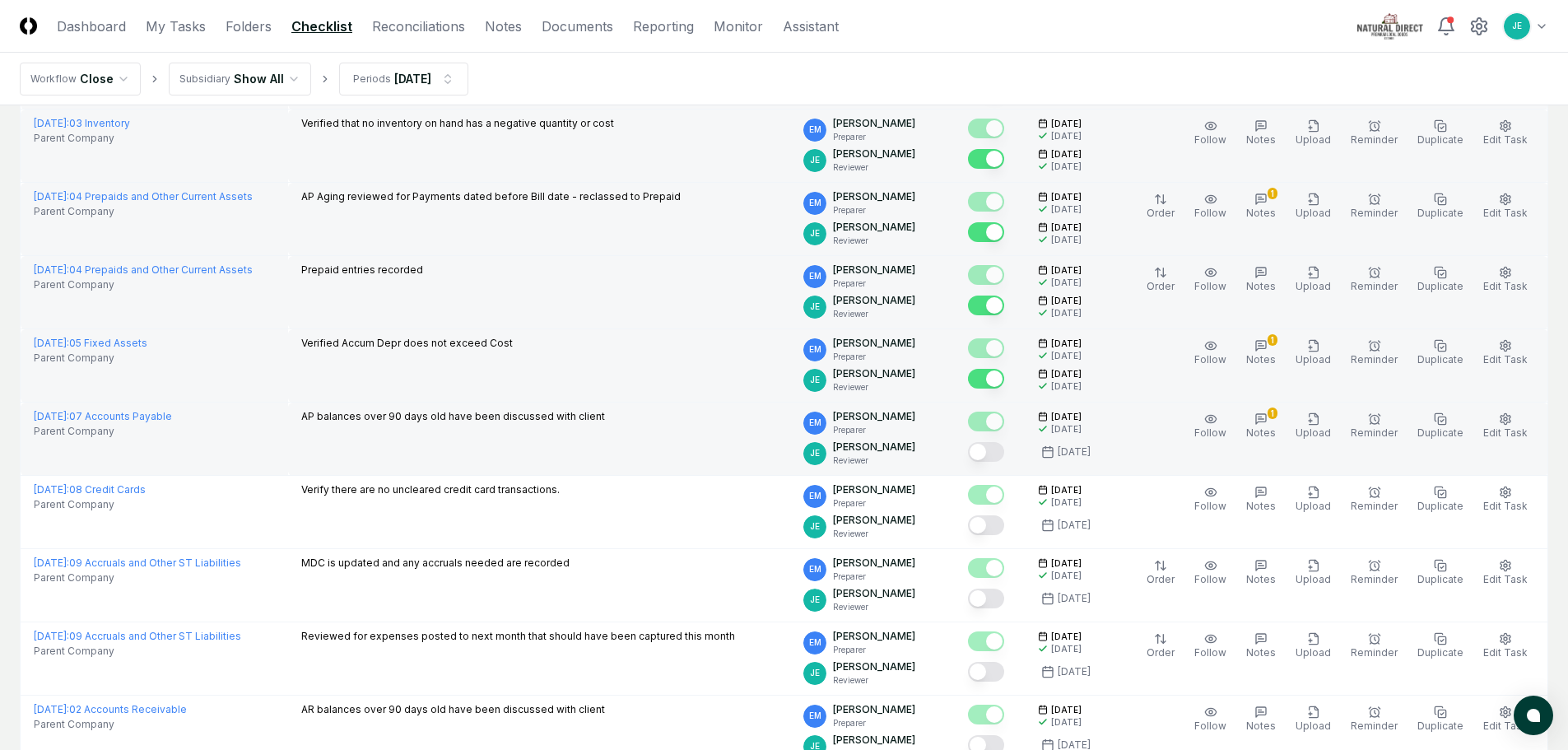
click at [990, 444] on button "Mark complete" at bounding box center [986, 452] width 36 height 20
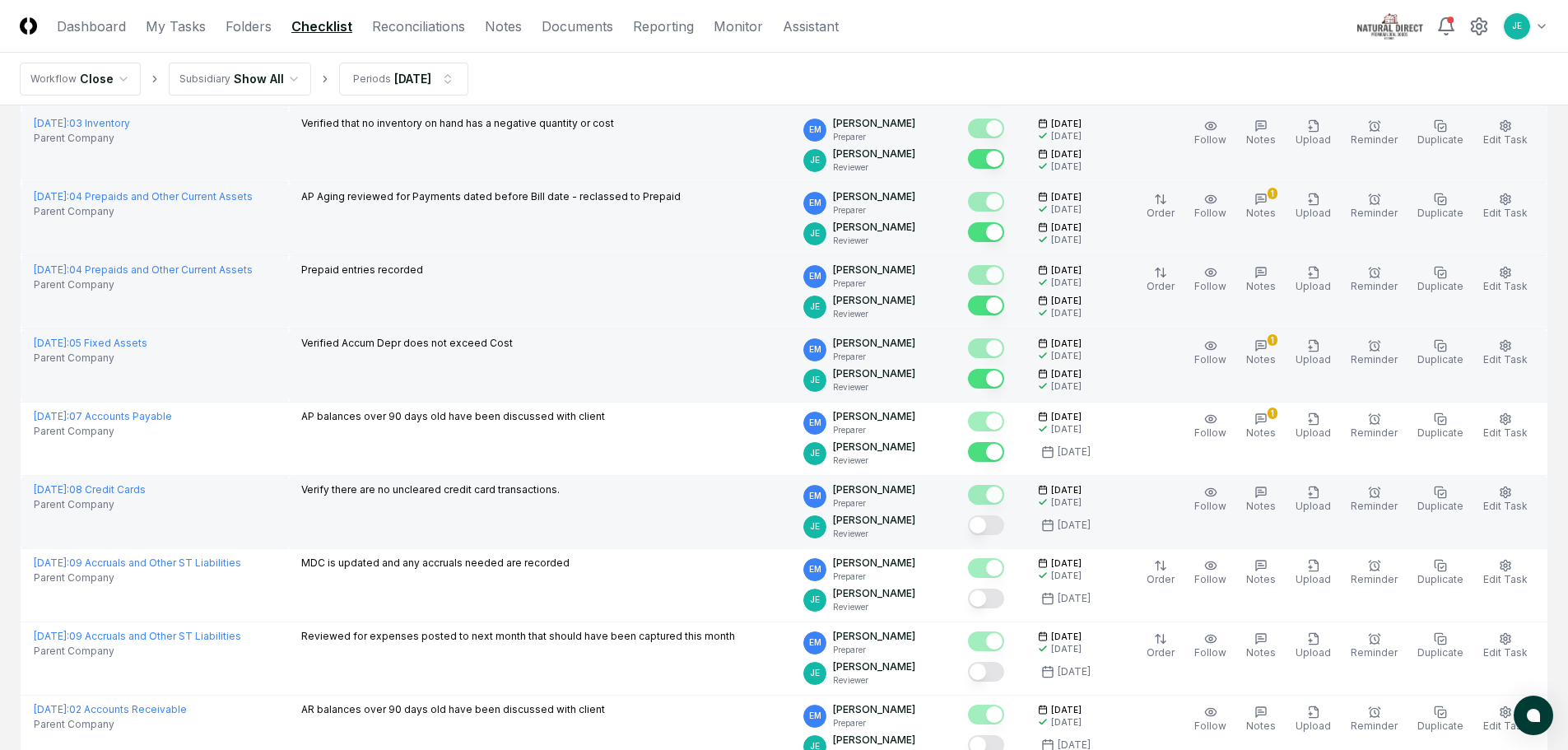
click at [997, 529] on button "Mark complete" at bounding box center [986, 525] width 36 height 20
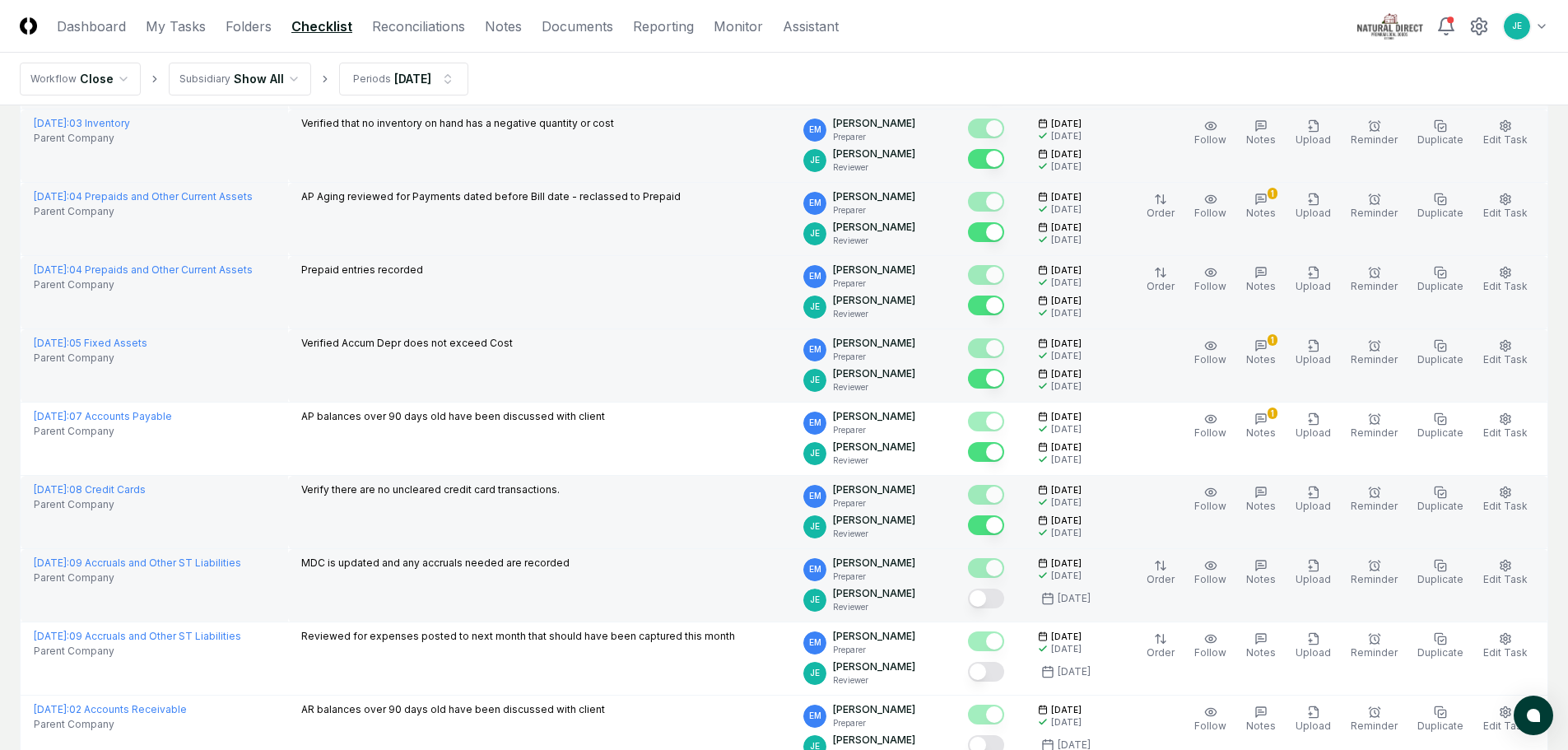
click at [999, 607] on button "Mark complete" at bounding box center [986, 598] width 36 height 20
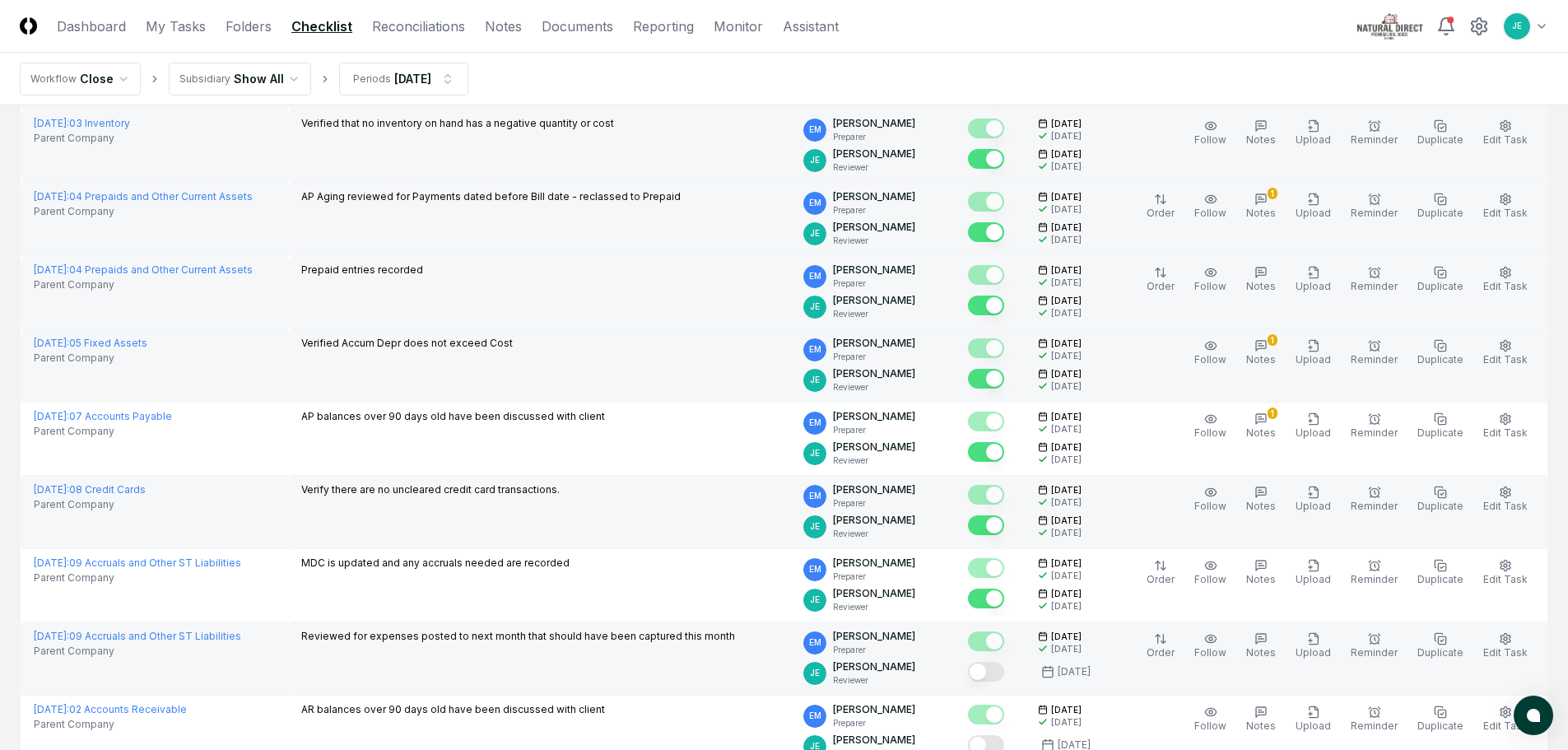
click at [1004, 669] on button "Mark complete" at bounding box center [986, 672] width 36 height 20
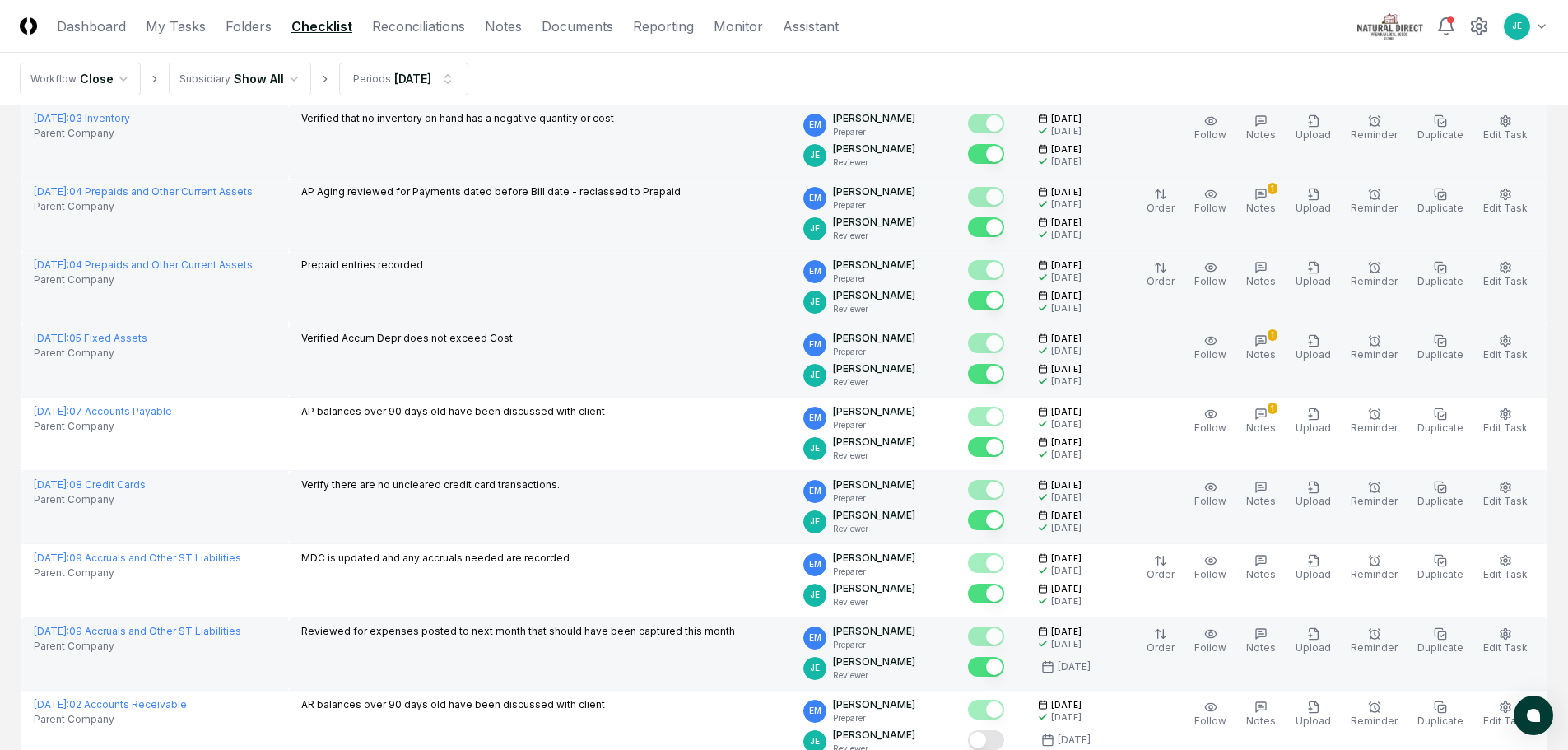
scroll to position [385, 0]
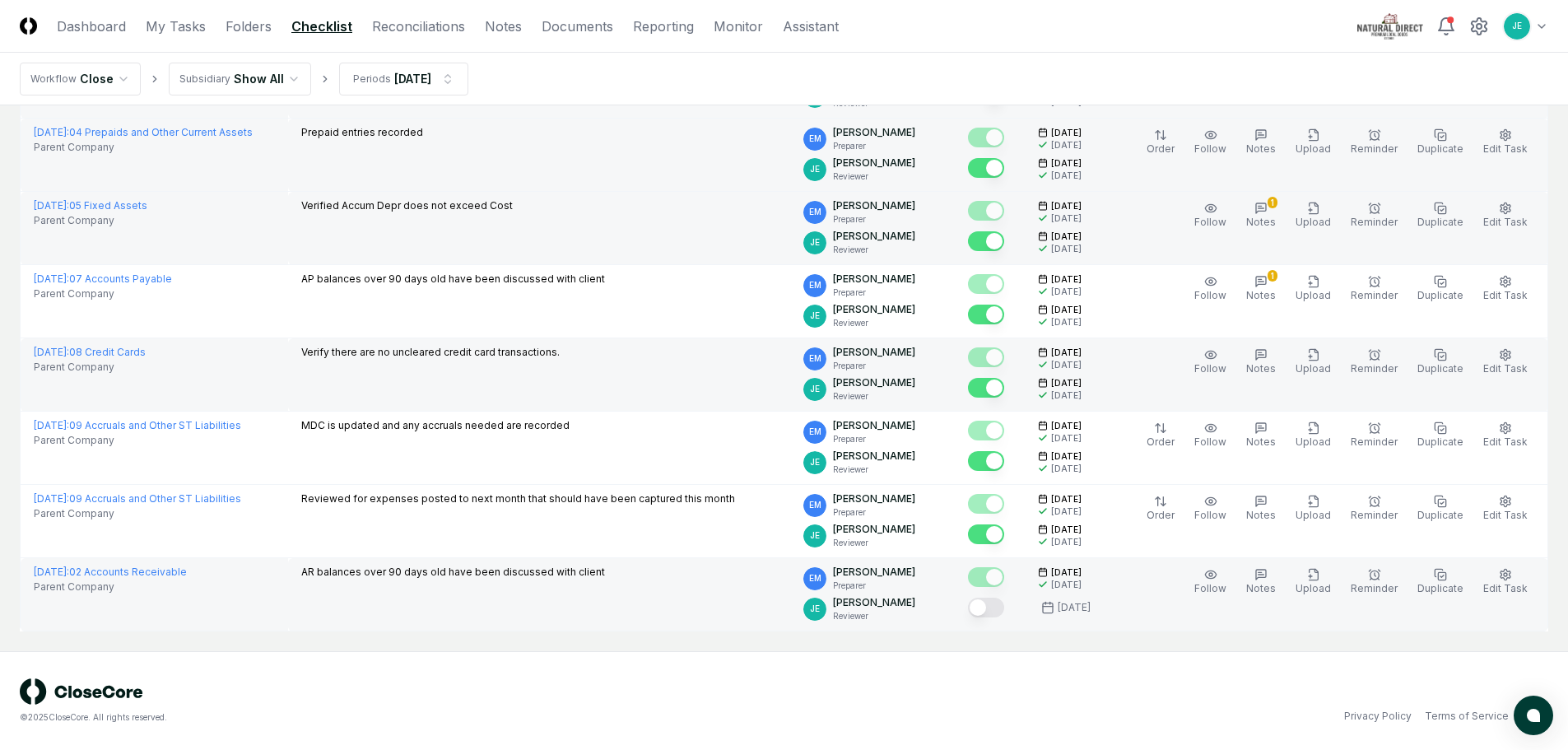
click at [995, 617] on div at bounding box center [986, 609] width 36 height 22
click at [997, 615] on button "Mark complete" at bounding box center [986, 607] width 36 height 20
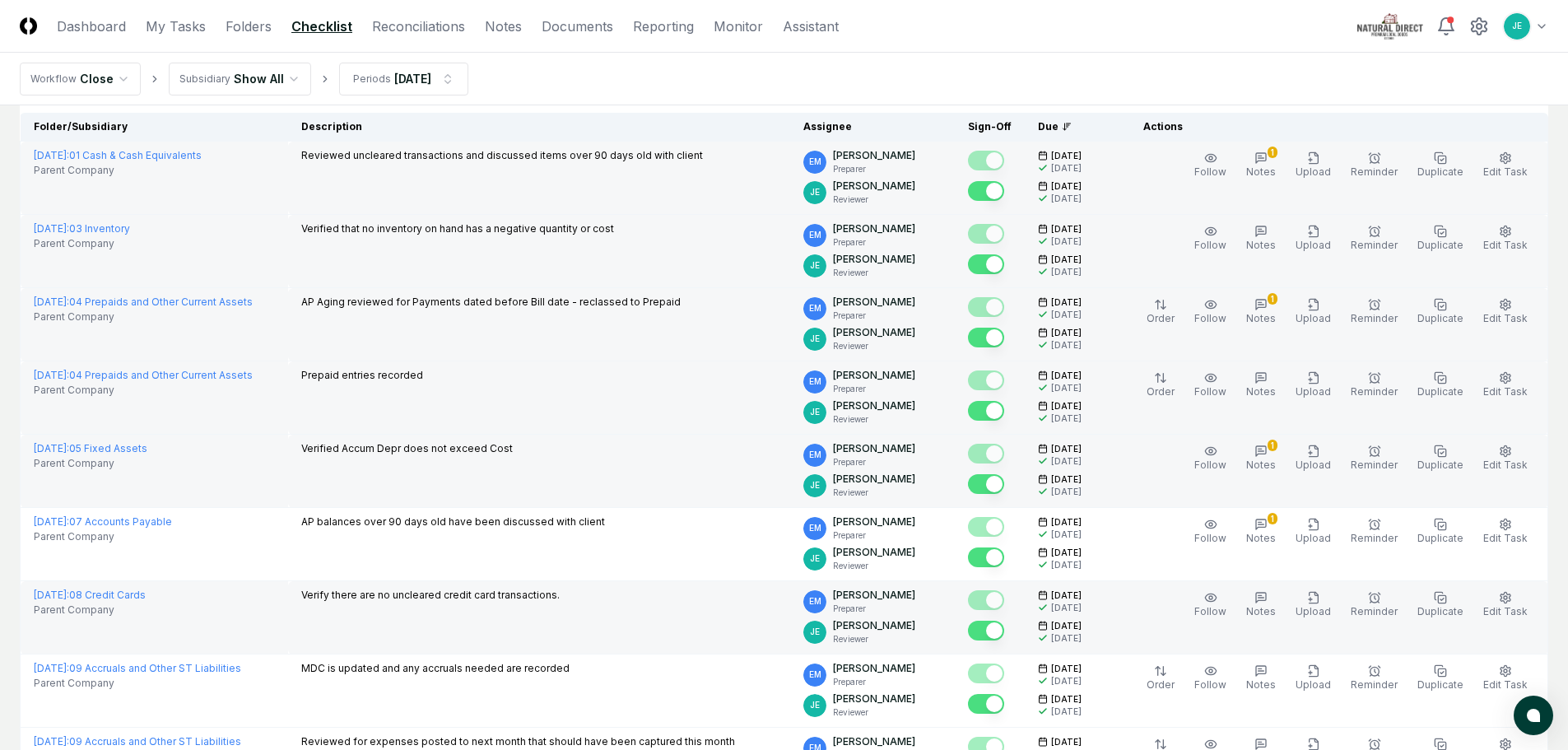
scroll to position [0, 0]
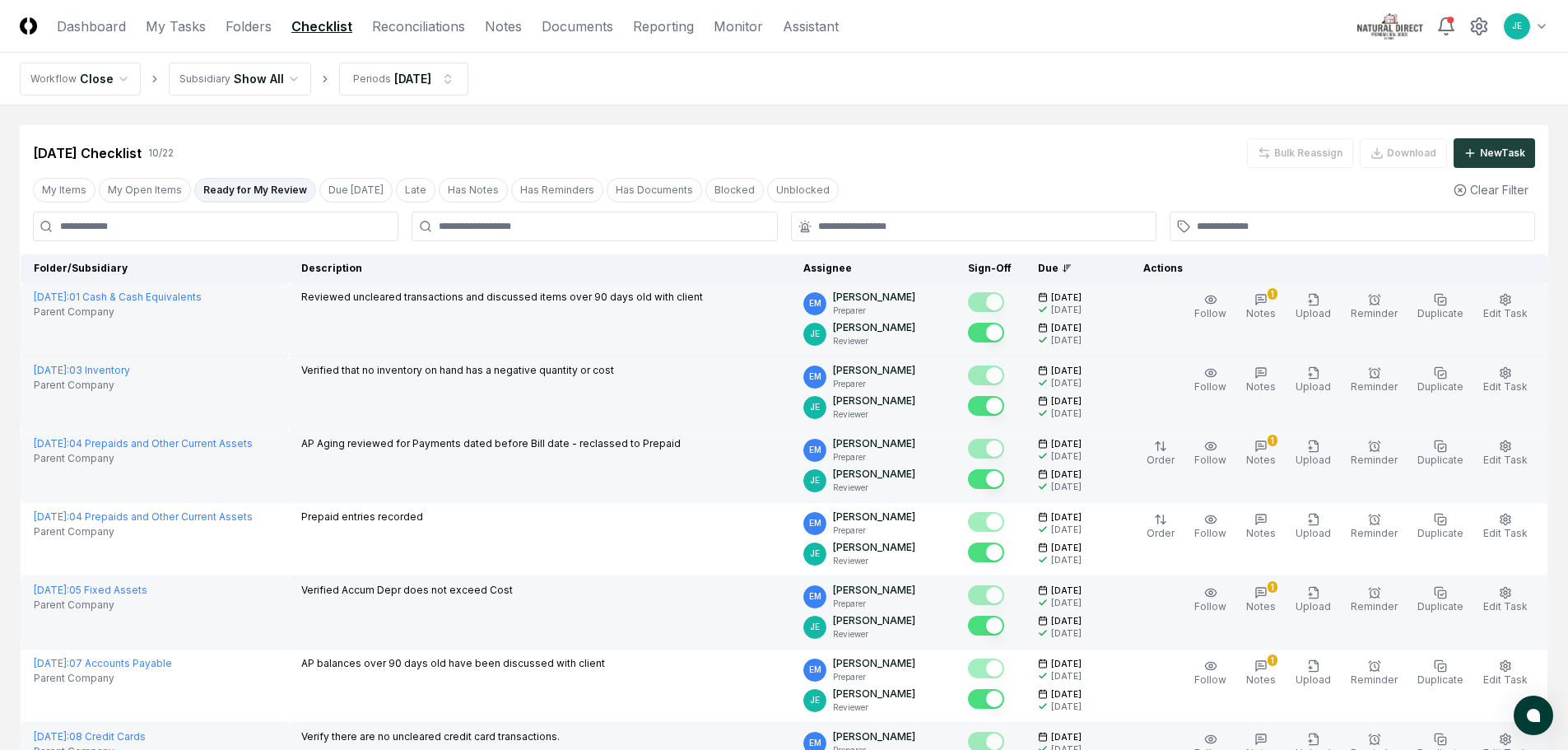
click at [397, 13] on header "CloseCore Dashboard My Tasks Folders Checklist Reconciliations Notes Documents …" at bounding box center [784, 26] width 1568 height 53
click at [396, 27] on link "Reconciliations" at bounding box center [418, 26] width 93 height 20
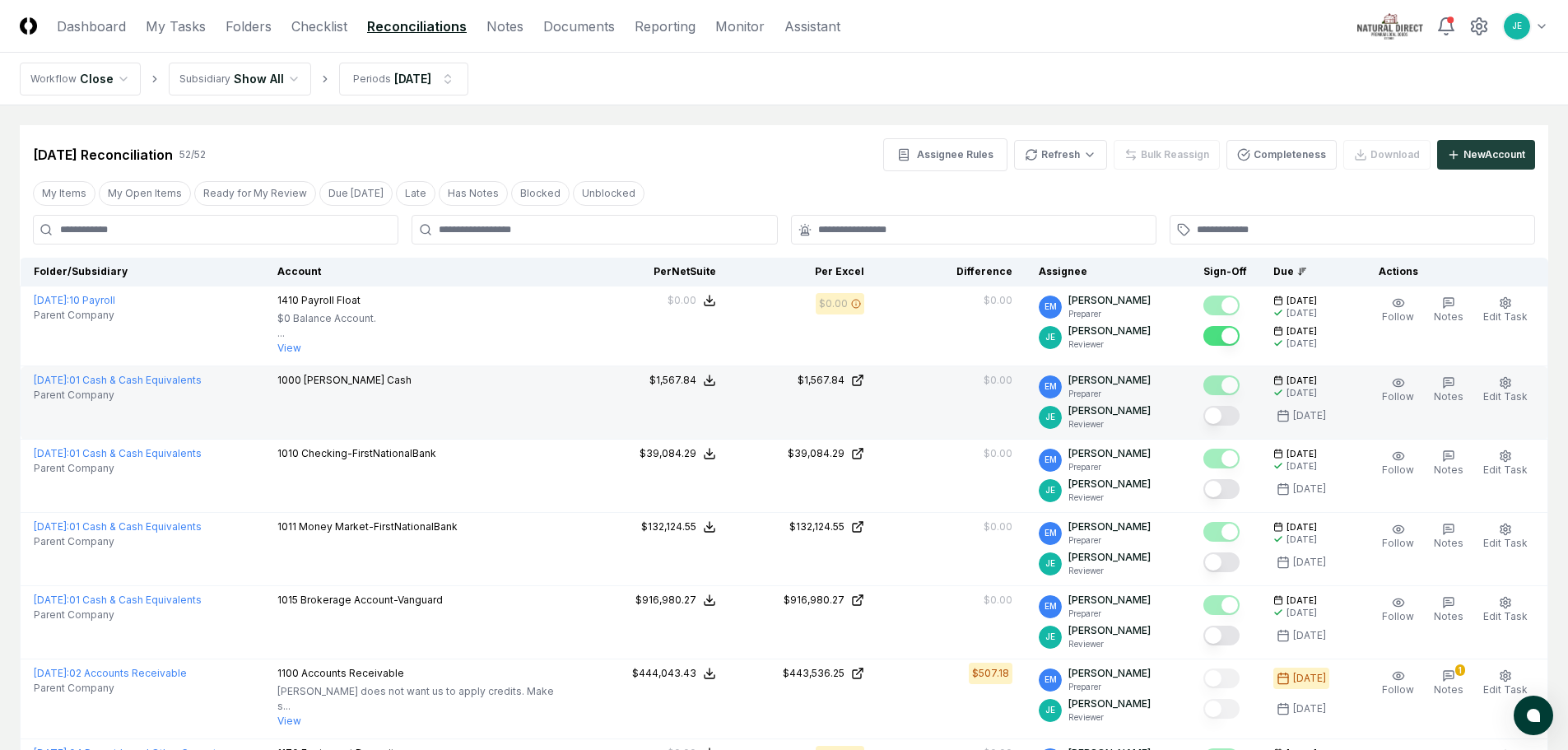
click at [1238, 418] on button "Mark complete" at bounding box center [1221, 415] width 36 height 20
